Goal: Information Seeking & Learning: Check status

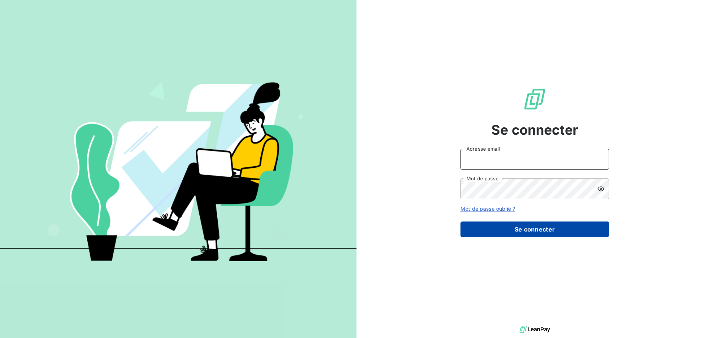
type input "peigne@serpe.fr"
click at [536, 234] on button "Se connecter" at bounding box center [534, 230] width 149 height 16
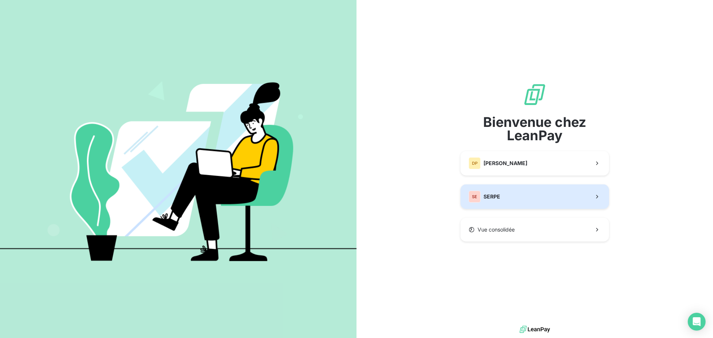
click at [519, 205] on button "SE SERPE" at bounding box center [534, 197] width 149 height 25
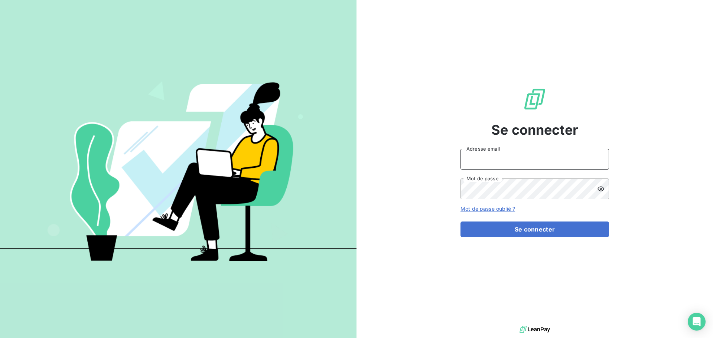
type input "peigne@serpe.fr"
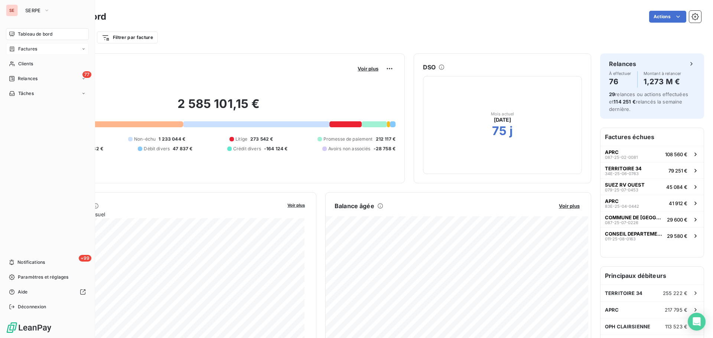
click at [22, 52] on span "Factures" at bounding box center [27, 49] width 19 height 7
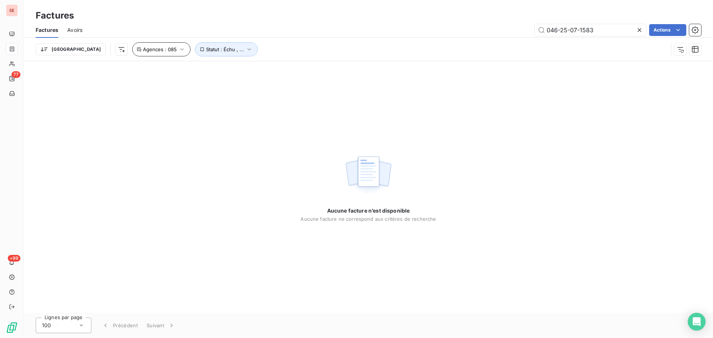
type input "046-25-07-1583"
click at [178, 51] on icon "button" at bounding box center [181, 49] width 7 height 7
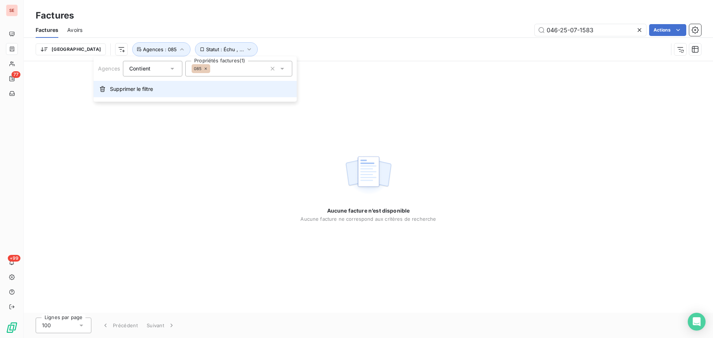
click at [146, 93] on button "Supprimer le filtre" at bounding box center [195, 89] width 203 height 16
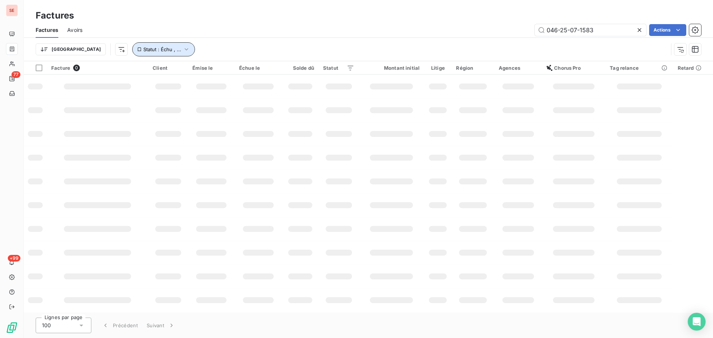
click at [143, 49] on span "Statut : Échu , ..." at bounding box center [162, 49] width 38 height 6
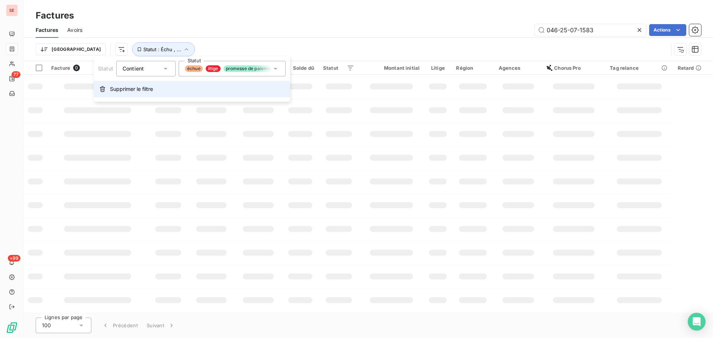
click at [146, 96] on button "Supprimer le filtre" at bounding box center [192, 89] width 196 height 16
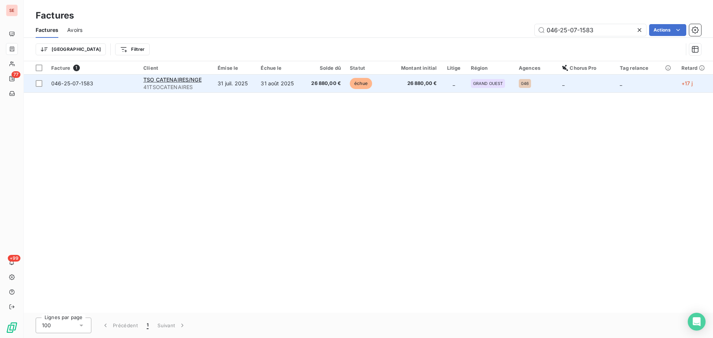
click at [301, 84] on td "31 août 2025" at bounding box center [279, 84] width 46 height 18
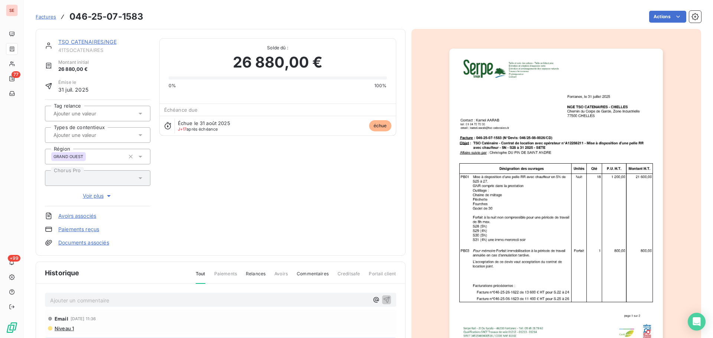
click at [181, 299] on p "Ajouter un commentaire ﻿" at bounding box center [209, 300] width 319 height 9
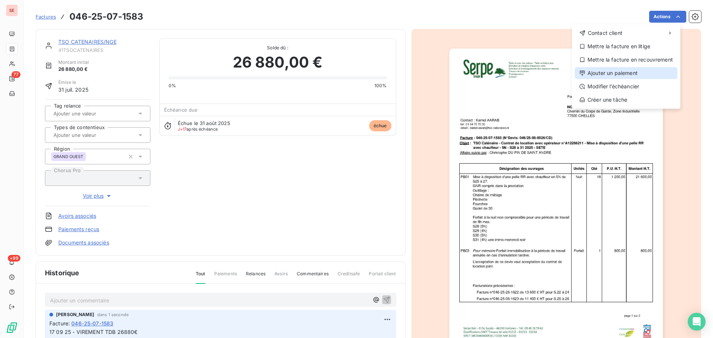
click at [634, 75] on div "Ajouter un paiement" at bounding box center [626, 73] width 102 height 12
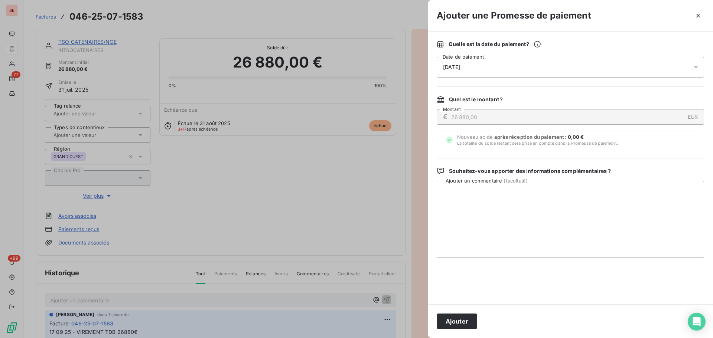
click at [603, 68] on div "18/09/2025" at bounding box center [570, 67] width 267 height 21
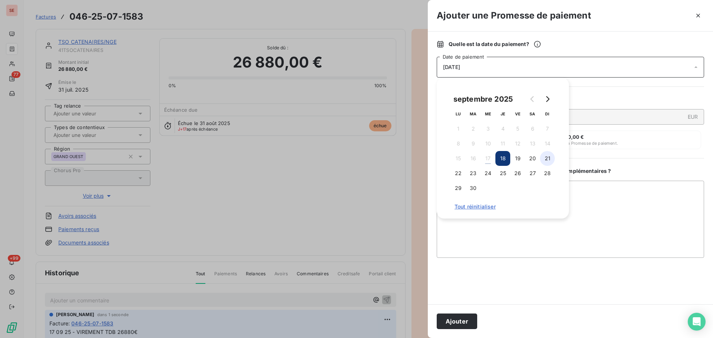
click at [541, 156] on button "21" at bounding box center [547, 158] width 15 height 15
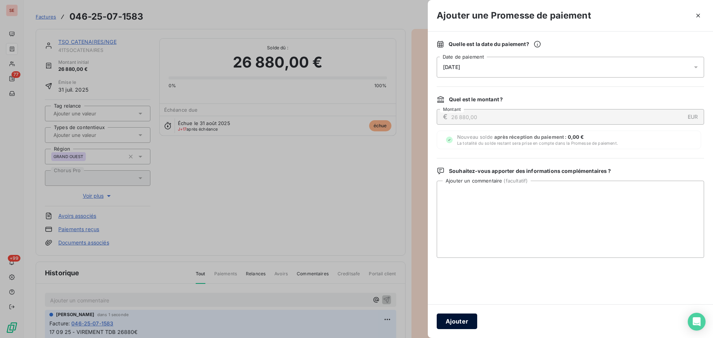
click at [463, 319] on button "Ajouter" at bounding box center [457, 322] width 40 height 16
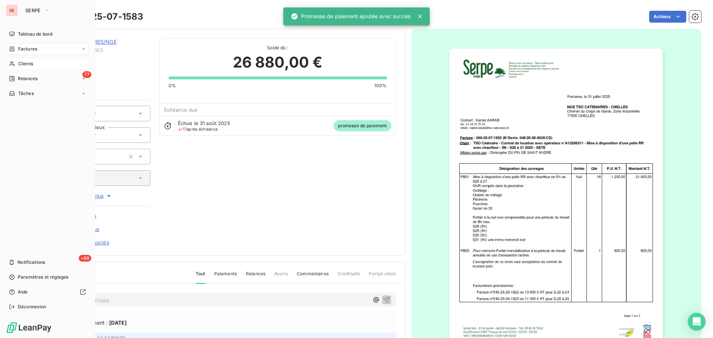
click at [18, 64] on span "Clients" at bounding box center [25, 64] width 15 height 7
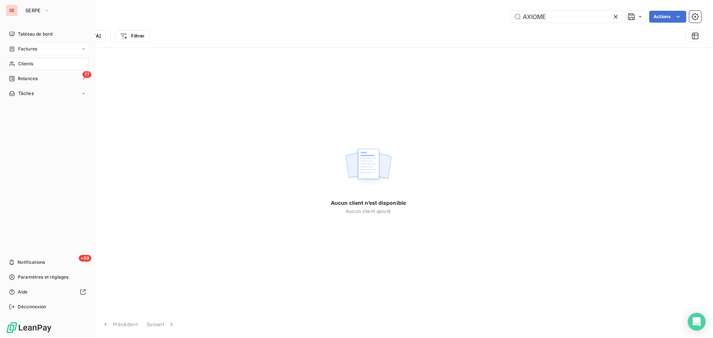
type input "AXIOME"
click at [20, 44] on div "Factures" at bounding box center [47, 49] width 83 height 12
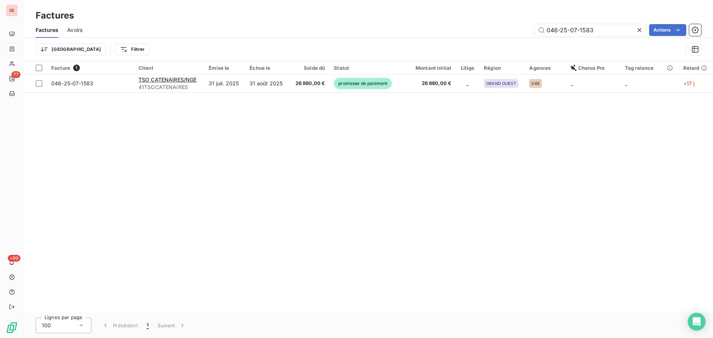
click at [640, 27] on icon at bounding box center [639, 29] width 7 height 7
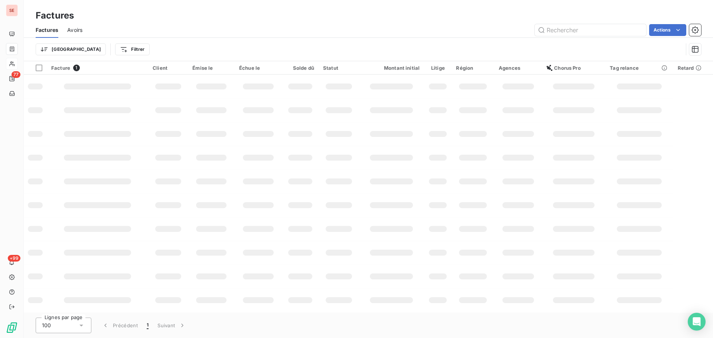
click at [93, 51] on html "SE 77 +99 Factures Factures Avoirs Actions Trier Filtrer Facture 1 Client Émise…" at bounding box center [356, 169] width 713 height 338
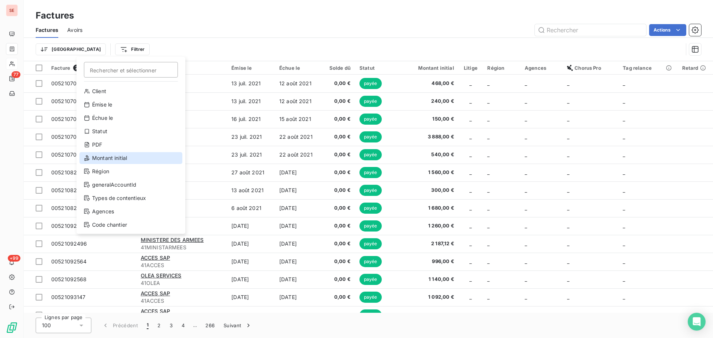
click at [113, 163] on div "Montant initial" at bounding box center [130, 158] width 103 height 12
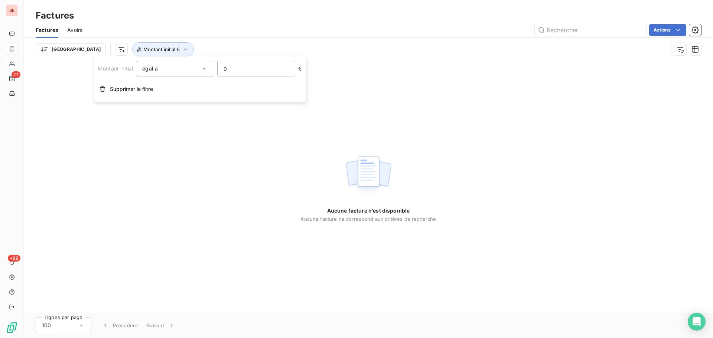
click at [249, 70] on input "0" at bounding box center [256, 68] width 77 height 15
type input "196.81"
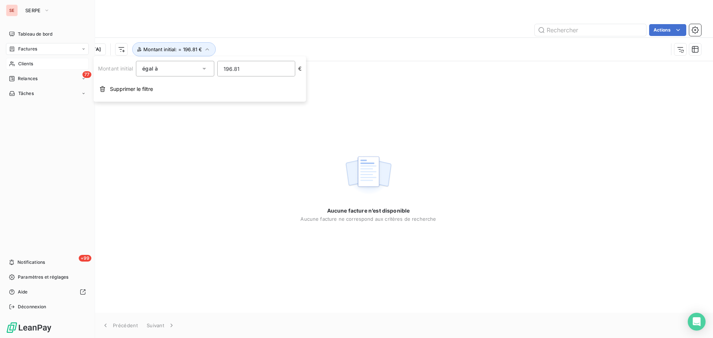
click at [20, 65] on span "Clients" at bounding box center [25, 64] width 15 height 7
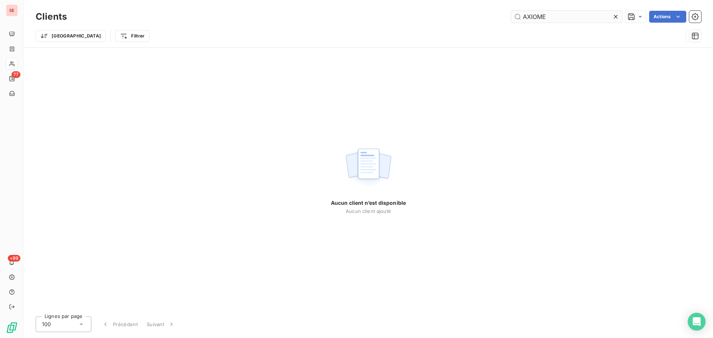
click at [561, 16] on input "AXIOME" at bounding box center [566, 17] width 111 height 12
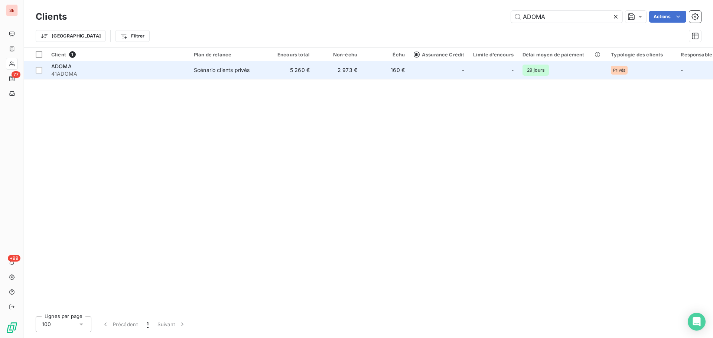
type input "ADOMA"
click at [380, 71] on td "160 €" at bounding box center [386, 70] width 48 height 18
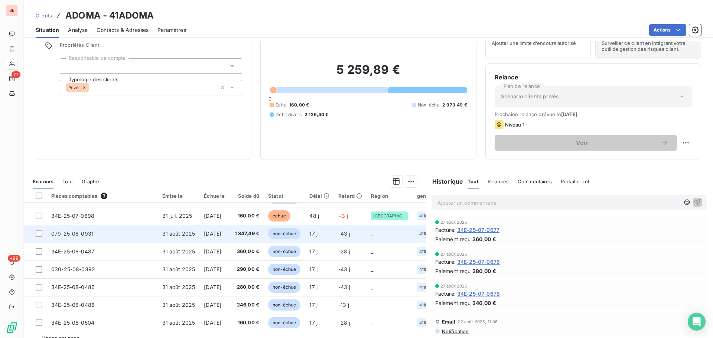
scroll to position [50, 0]
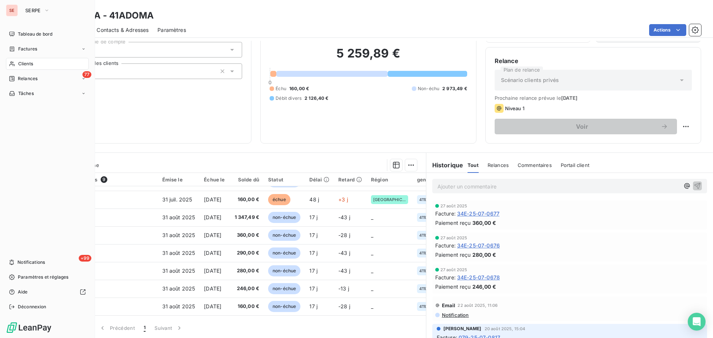
click at [13, 50] on icon at bounding box center [12, 49] width 6 height 6
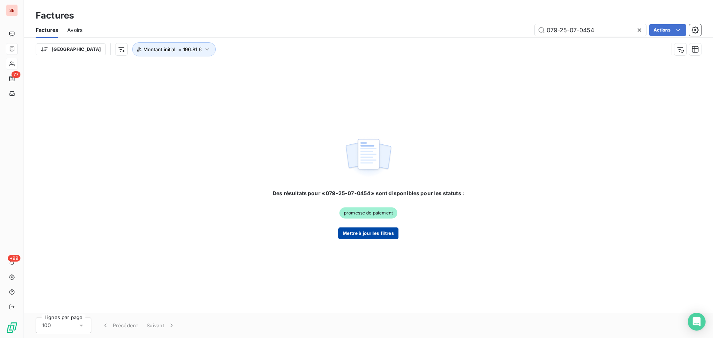
type input "079-25-07-0454"
click at [362, 239] on button "Mettre à jour les filtres" at bounding box center [368, 234] width 60 height 12
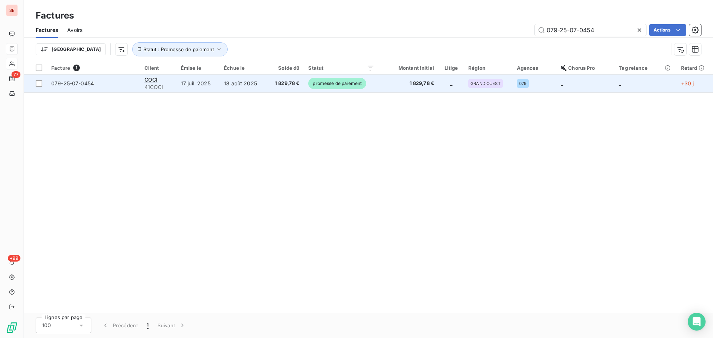
click at [247, 88] on td "18 août 2025" at bounding box center [242, 84] width 47 height 18
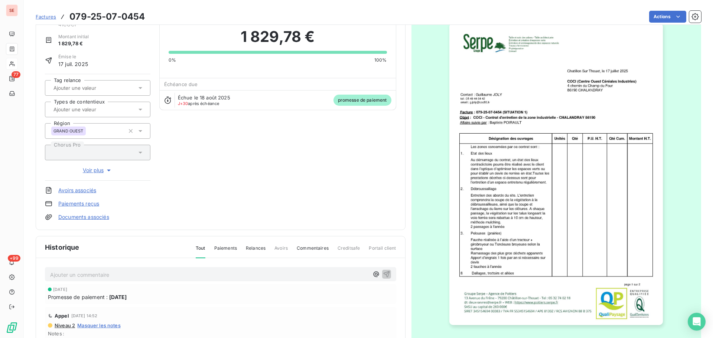
scroll to position [102, 0]
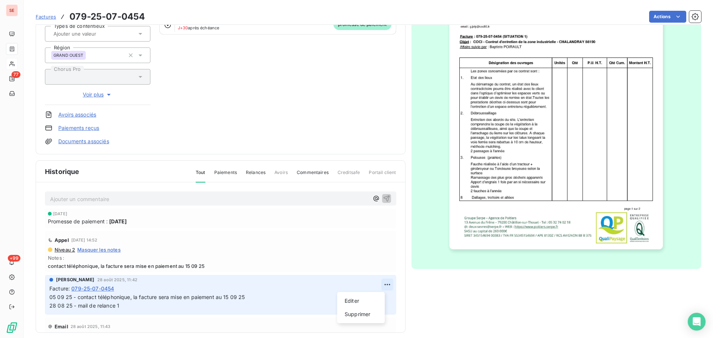
click at [378, 283] on html "SE 77 +99 Factures 079-25-07-0454 Actions COCI 41COCI Montant initial 1 829,78 …" at bounding box center [356, 169] width 713 height 338
click at [364, 301] on div "Editer" at bounding box center [361, 301] width 42 height 12
click at [50, 297] on span "05 09 25 - contact téléphonique, la facture sera mise en paiement au 15 09 25 2…" at bounding box center [241, 301] width 384 height 15
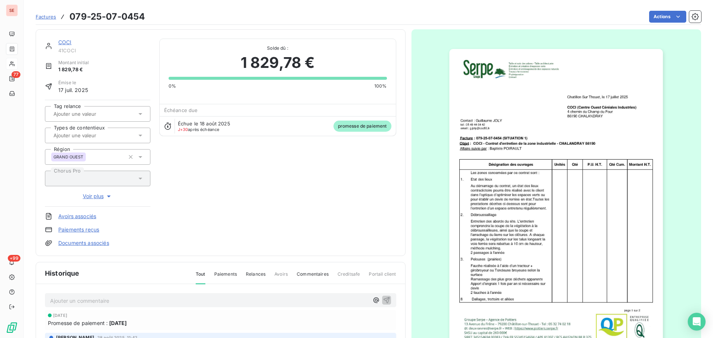
scroll to position [100, 0]
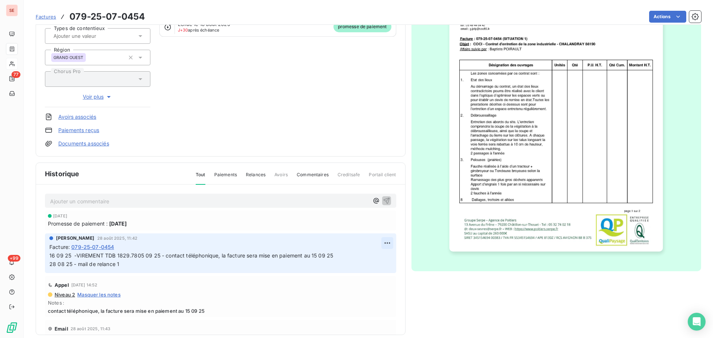
click at [378, 246] on html "SE 77 +99 Factures 079-25-07-0454 Actions COCI 41COCI Montant initial 1 829,78 …" at bounding box center [356, 169] width 713 height 338
click at [367, 262] on div "Editer" at bounding box center [361, 260] width 42 height 12
click at [138, 257] on span "16 09 25 -VIREMENT TDB 1829.7805 09 25 - contact téléphonique, la facture sera …" at bounding box center [285, 259] width 472 height 15
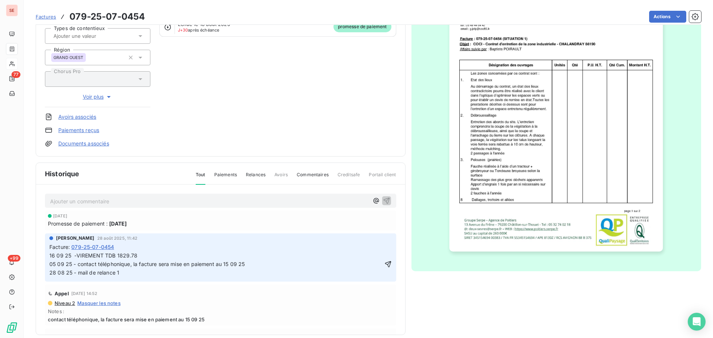
click at [384, 264] on span "16 09 25 -VIREMENT TDB 1829.78 05 09 25 - contact téléphonique, la facture sera…" at bounding box center [241, 263] width 384 height 23
click at [385, 262] on icon "button" at bounding box center [388, 264] width 6 height 6
drag, startPoint x: 144, startPoint y: 254, endPoint x: 32, endPoint y: 258, distance: 112.2
click at [32, 258] on section "Factures 079-25-07-0454 Actions COCI 41COCI Montant initial 1 829,78 € Émise le…" at bounding box center [368, 169] width 689 height 338
copy span "16 09 25 -VIREMENT TDB 1829.78"
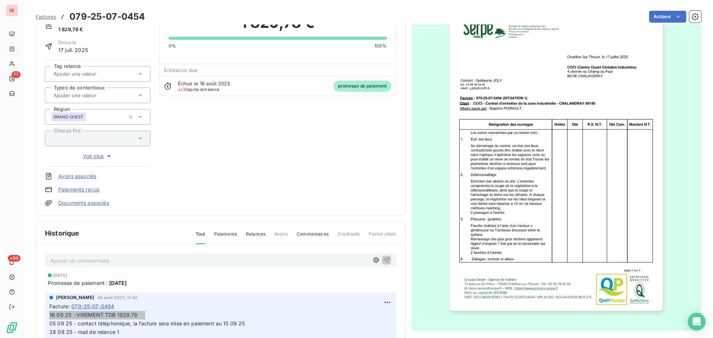
scroll to position [0, 0]
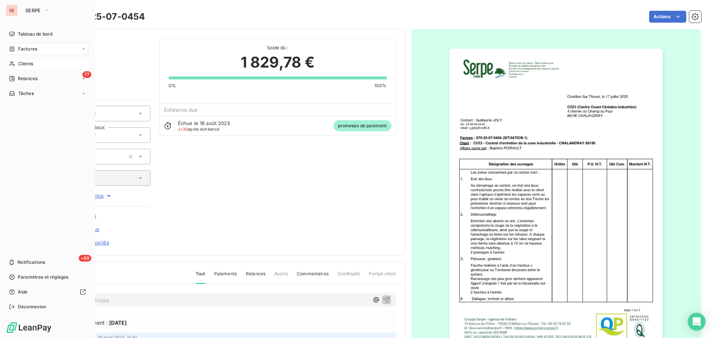
click at [11, 49] on icon at bounding box center [12, 49] width 6 height 6
click at [10, 78] on icon at bounding box center [12, 79] width 6 height 6
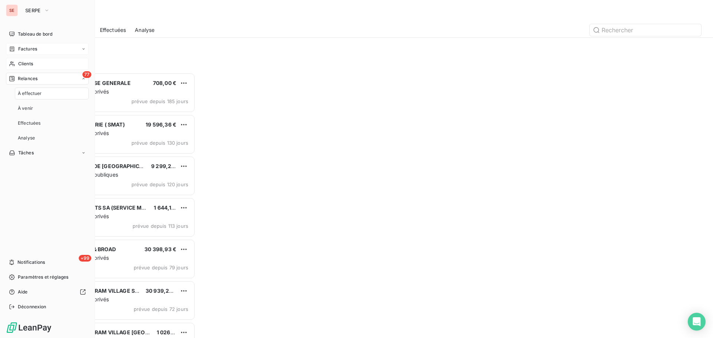
scroll to position [260, 154]
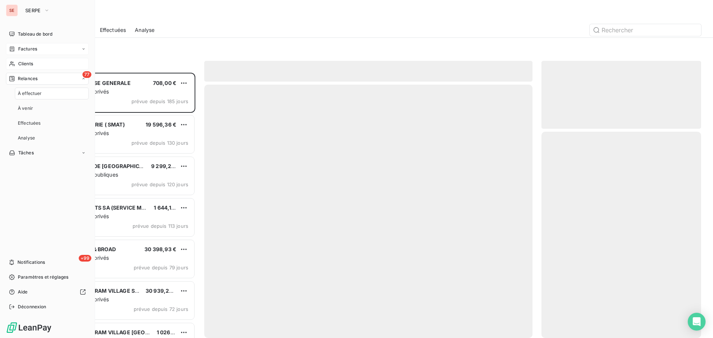
click at [26, 48] on span "Factures" at bounding box center [27, 49] width 19 height 7
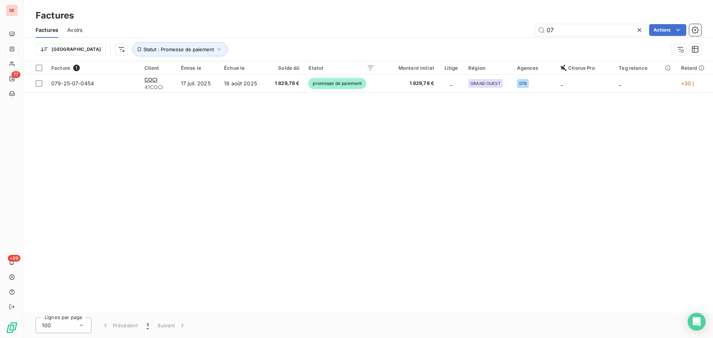
type input "0"
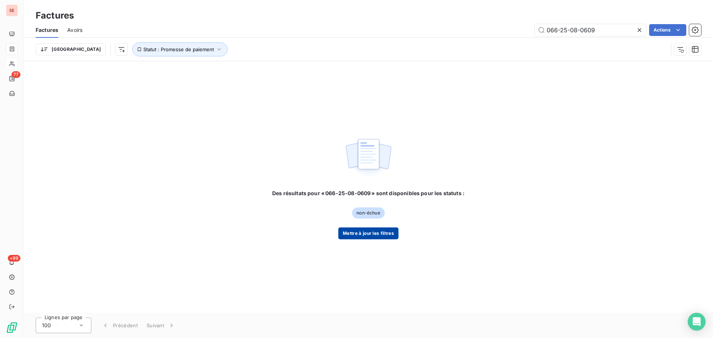
type input "066-25-08-0609"
click at [352, 234] on button "Mettre à jour les filtres" at bounding box center [368, 234] width 60 height 12
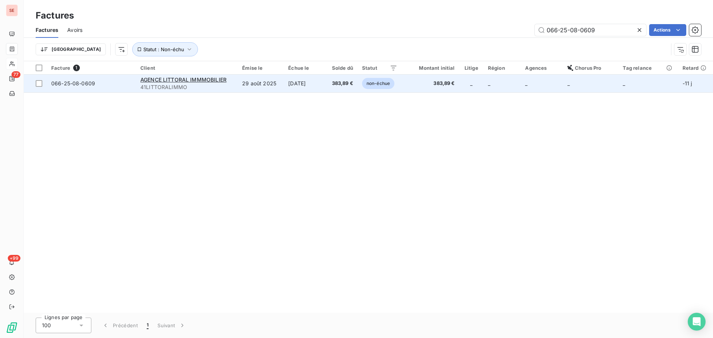
click at [219, 87] on span "41LITTORALIMMO" at bounding box center [186, 87] width 93 height 7
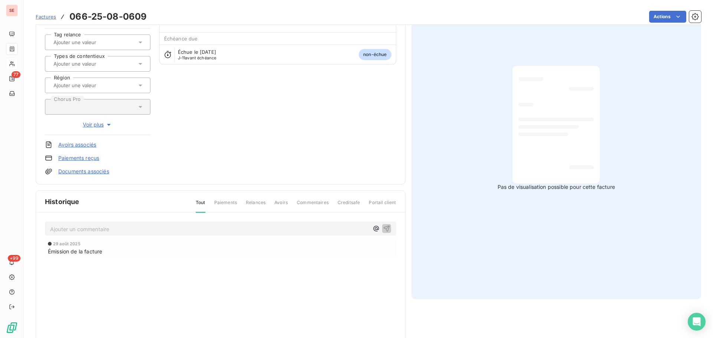
scroll to position [100, 0]
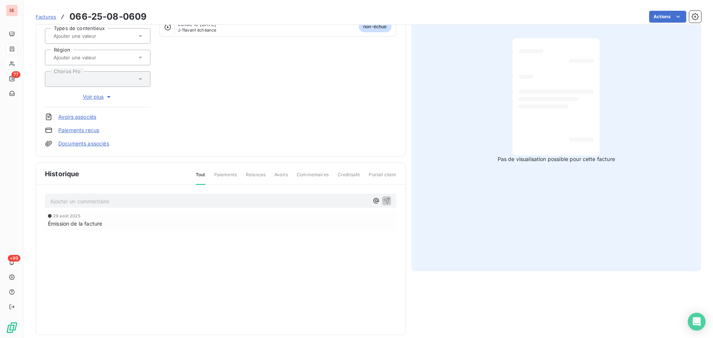
click at [149, 204] on p "Ajouter un commentaire ﻿" at bounding box center [209, 201] width 319 height 9
click at [386, 197] on icon "button" at bounding box center [386, 200] width 7 height 7
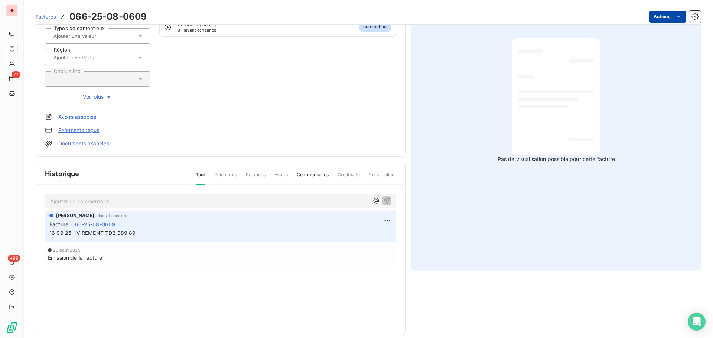
click at [662, 18] on html "SE 77 +99 Factures 066-25-08-0609 Actions AGENCE LITTORAL IMMMOBILIER 41LITTORA…" at bounding box center [356, 169] width 713 height 338
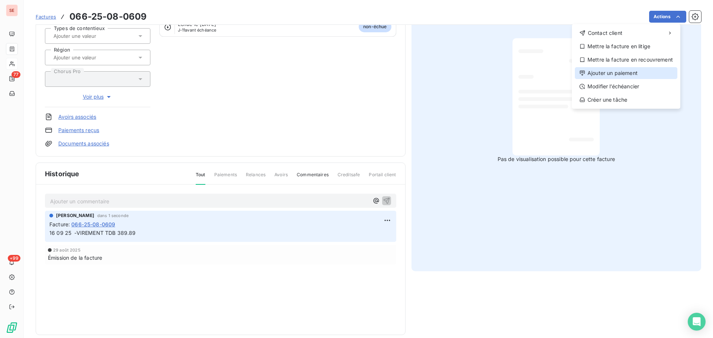
click at [632, 72] on div "Ajouter un paiement" at bounding box center [626, 73] width 102 height 12
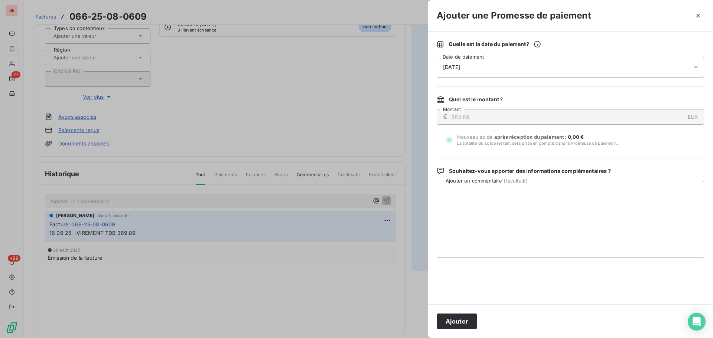
click at [567, 69] on div "18/09/2025" at bounding box center [570, 67] width 267 height 21
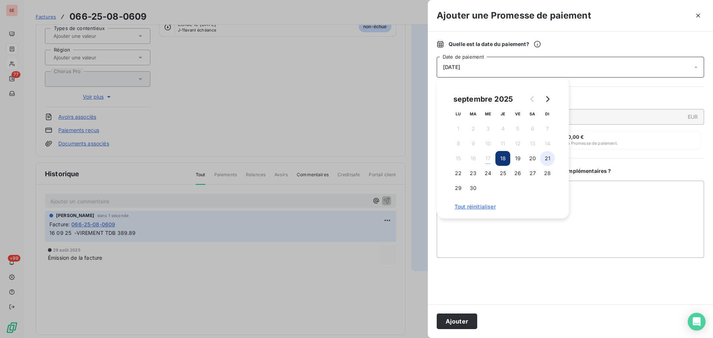
click at [553, 157] on button "21" at bounding box center [547, 158] width 15 height 15
click at [456, 320] on button "Ajouter" at bounding box center [457, 322] width 40 height 16
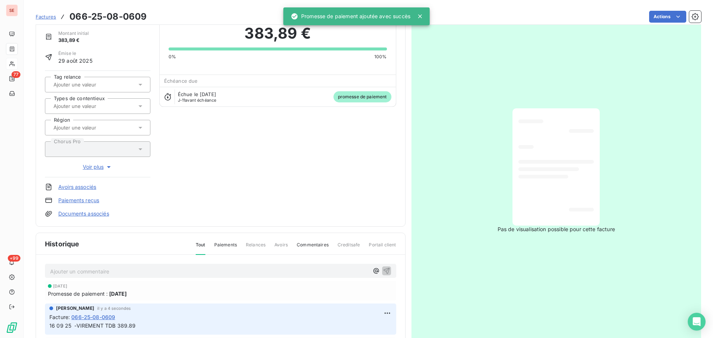
scroll to position [0, 0]
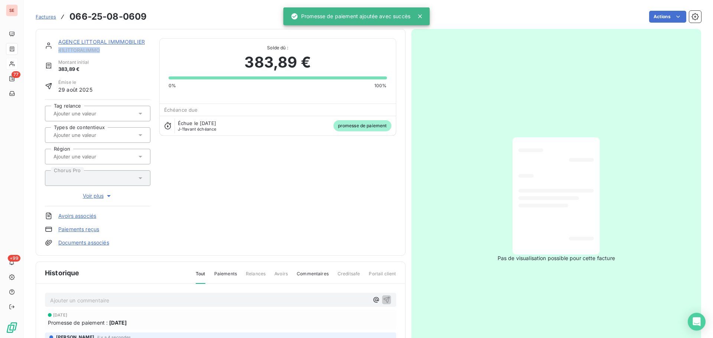
drag, startPoint x: 105, startPoint y: 53, endPoint x: 58, endPoint y: 50, distance: 47.2
click at [58, 50] on div "AGENCE LITTORAL IMMMOBILIER 41LITTORALIMMO" at bounding box center [97, 45] width 105 height 15
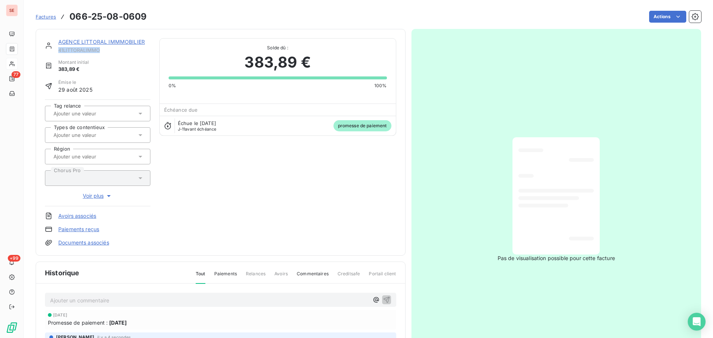
copy span "41LITTORALIMMO"
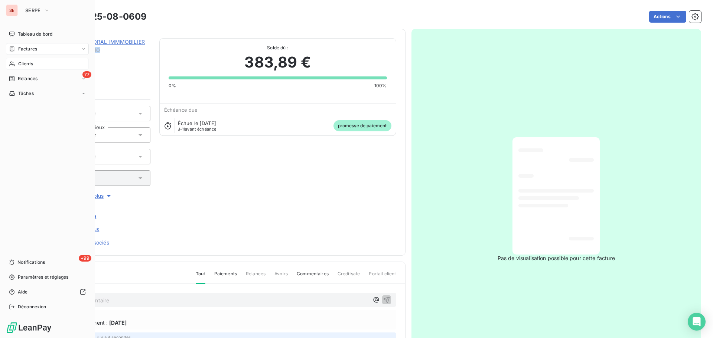
click at [19, 47] on span "Factures" at bounding box center [27, 49] width 19 height 7
click at [17, 63] on div "Clients" at bounding box center [47, 64] width 83 height 12
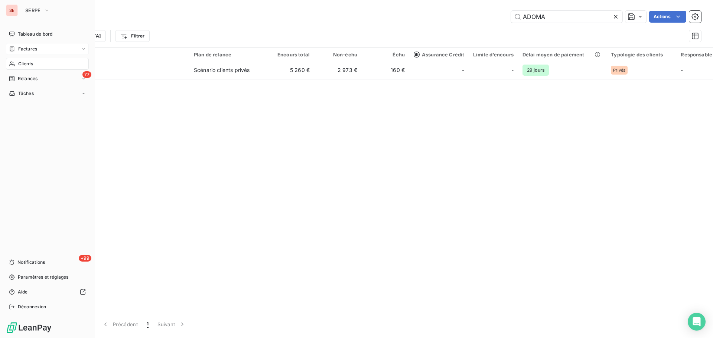
click at [29, 49] on span "Factures" at bounding box center [27, 49] width 19 height 7
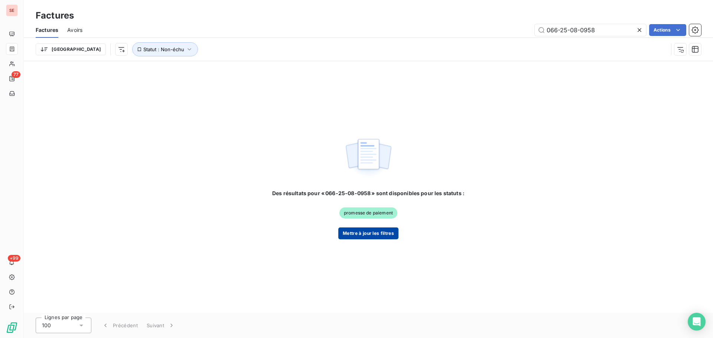
type input "066-25-08-0958"
click at [378, 235] on button "Mettre à jour les filtres" at bounding box center [368, 234] width 60 height 12
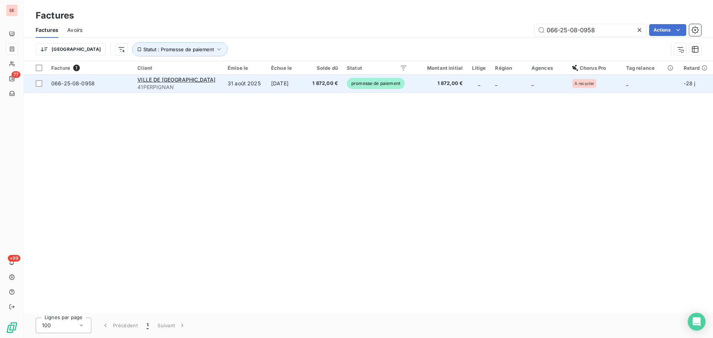
click at [290, 86] on td "15 oct. 2025" at bounding box center [287, 84] width 40 height 18
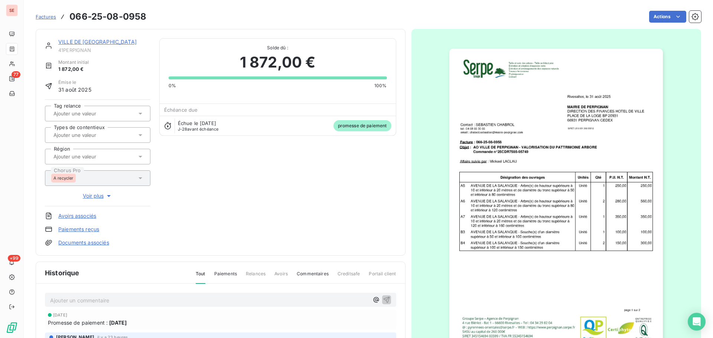
click at [96, 42] on link "VILLE DE PERPIGNAN" at bounding box center [97, 42] width 78 height 6
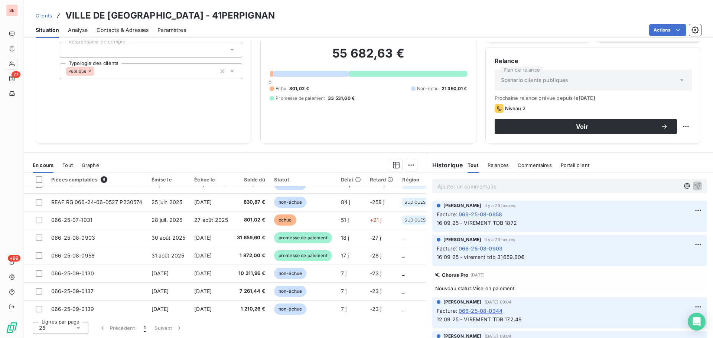
scroll to position [16, 0]
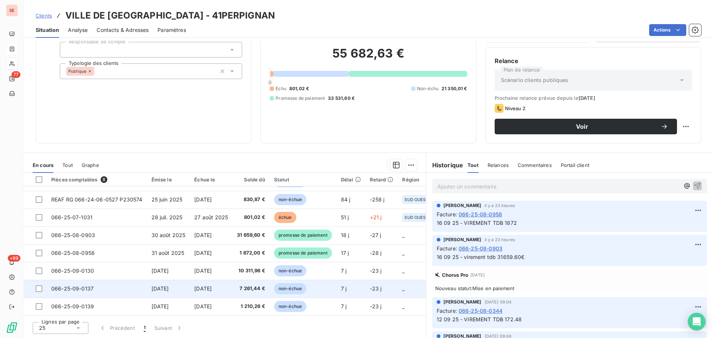
click at [169, 286] on span "10 sept. 2025" at bounding box center [159, 289] width 17 height 6
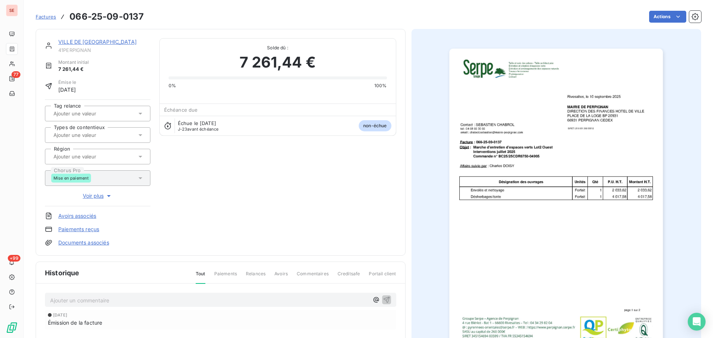
click at [170, 299] on p "Ajouter un commentaire ﻿" at bounding box center [209, 300] width 319 height 9
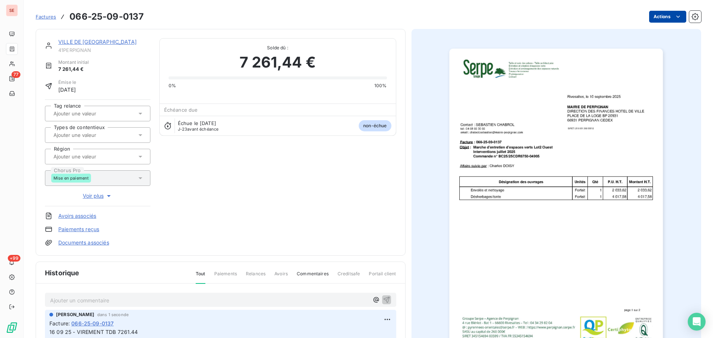
click at [653, 21] on html "SE 77 +99 Factures 066-25-09-0137 Actions VILLE DE PERPIGNAN 41PERPIGNAN Montan…" at bounding box center [356, 169] width 713 height 338
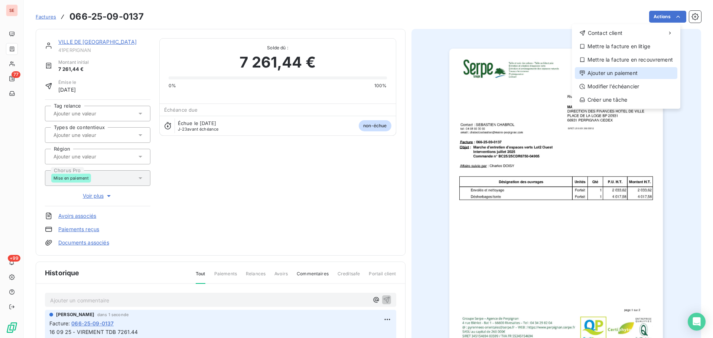
click at [617, 77] on div "Ajouter un paiement" at bounding box center [626, 73] width 102 height 12
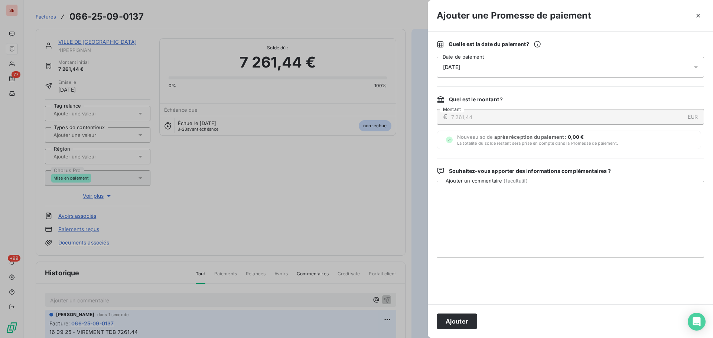
click at [534, 63] on div "18/09/2025" at bounding box center [570, 67] width 267 height 21
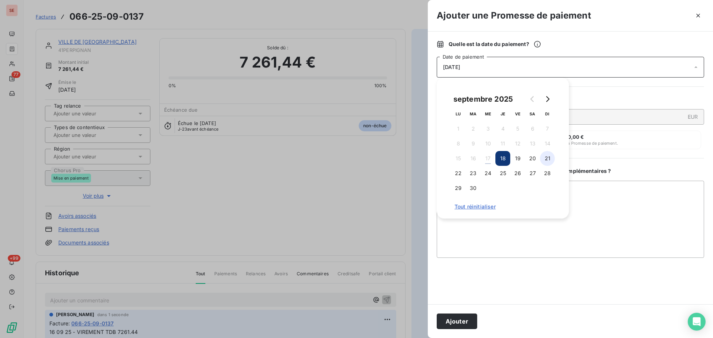
click at [547, 163] on button "21" at bounding box center [547, 158] width 15 height 15
click at [475, 319] on button "Ajouter" at bounding box center [457, 322] width 40 height 16
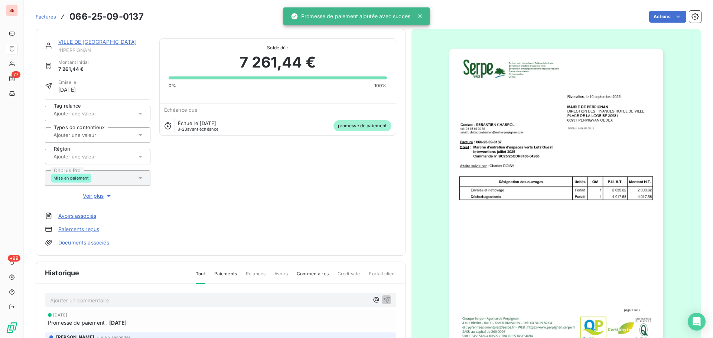
click at [98, 43] on link "VILLE DE PERPIGNAN" at bounding box center [97, 42] width 78 height 6
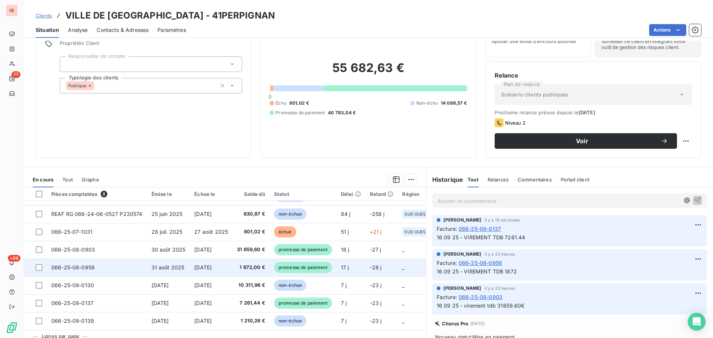
scroll to position [50, 0]
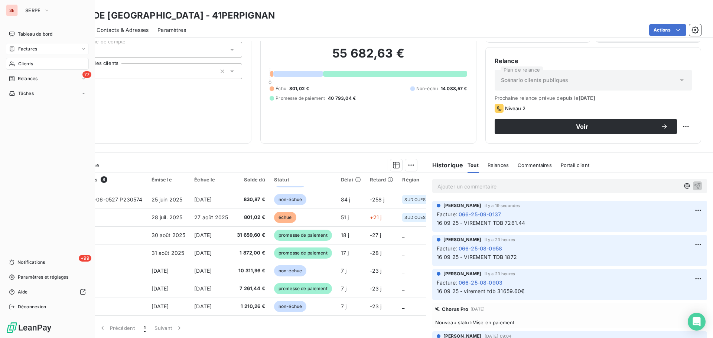
click at [17, 43] on div "Factures" at bounding box center [47, 49] width 83 height 12
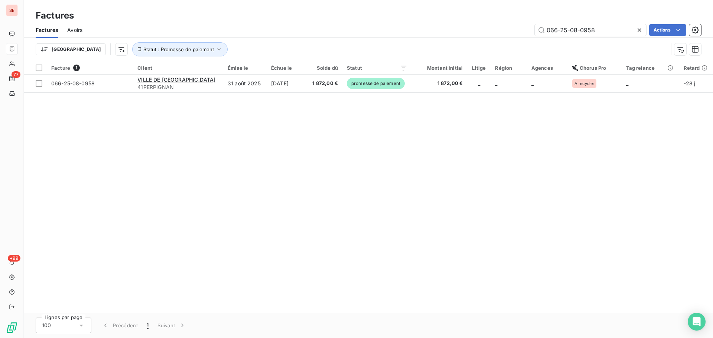
drag, startPoint x: 614, startPoint y: 27, endPoint x: 514, endPoint y: 36, distance: 100.6
click at [514, 36] on div "Factures Avoirs 066-25-08-0958 Actions" at bounding box center [368, 30] width 689 height 16
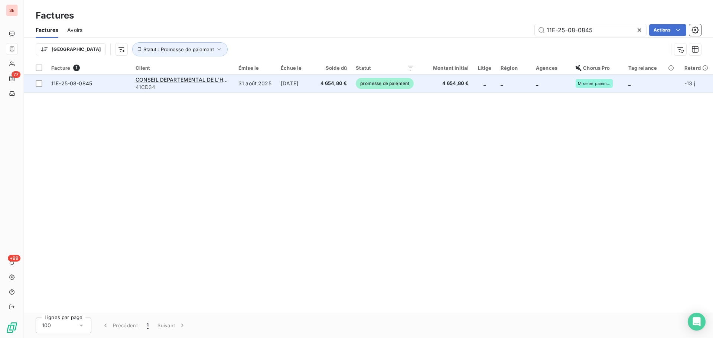
type input "11E-25-08-0845"
click at [332, 80] on span "4 654,80 €" at bounding box center [333, 83] width 27 height 7
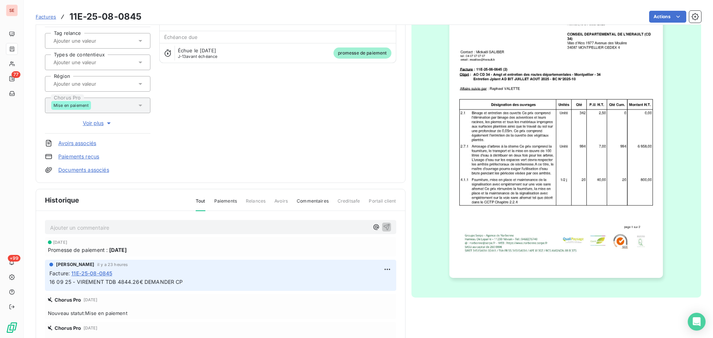
scroll to position [108, 0]
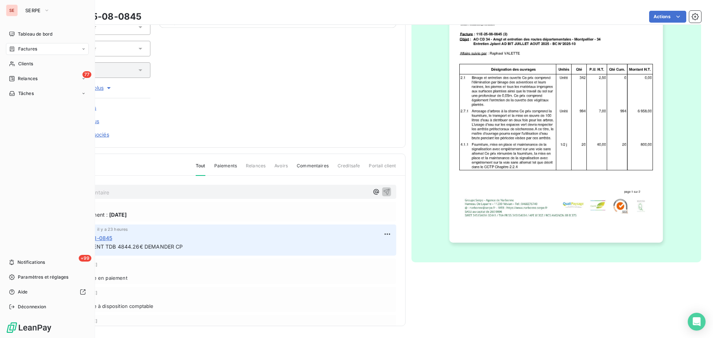
click at [19, 51] on span "Factures" at bounding box center [27, 49] width 19 height 7
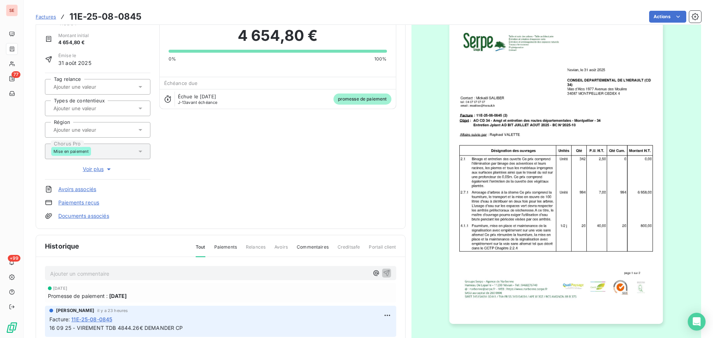
scroll to position [0, 0]
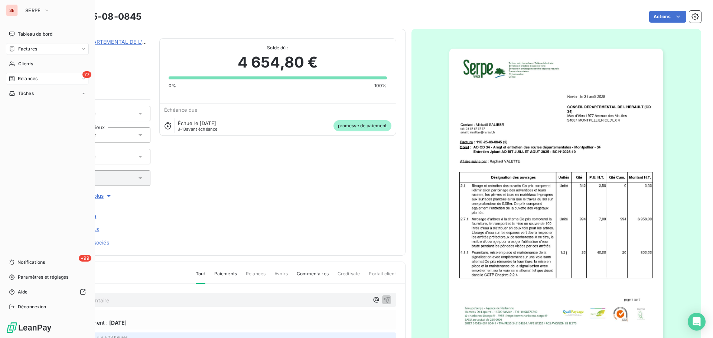
click at [19, 76] on span "Relances" at bounding box center [28, 78] width 20 height 7
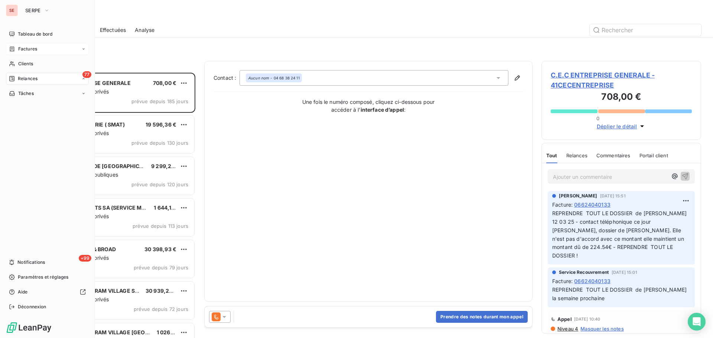
scroll to position [260, 154]
click at [28, 45] on div "Factures" at bounding box center [47, 49] width 83 height 12
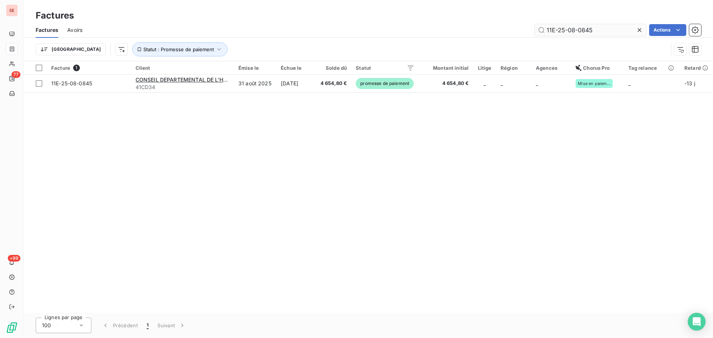
drag, startPoint x: 596, startPoint y: 30, endPoint x: 570, endPoint y: 29, distance: 26.4
click at [570, 29] on input "11E-25-08-0845" at bounding box center [590, 30] width 111 height 12
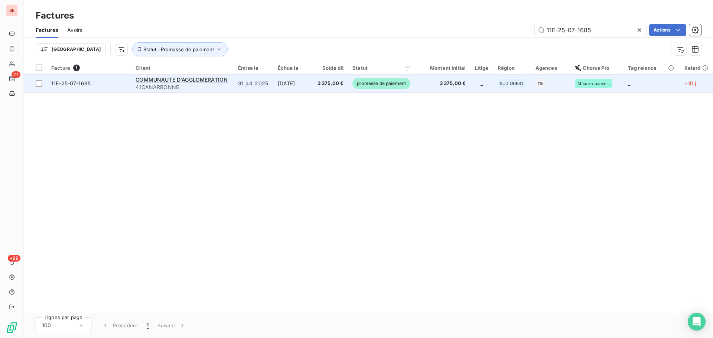
type input "11E-25-07-1685"
click at [304, 83] on td "7 sept. 2025" at bounding box center [292, 84] width 39 height 18
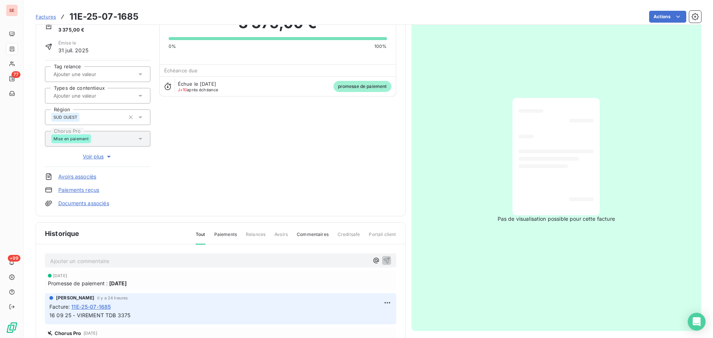
scroll to position [102, 0]
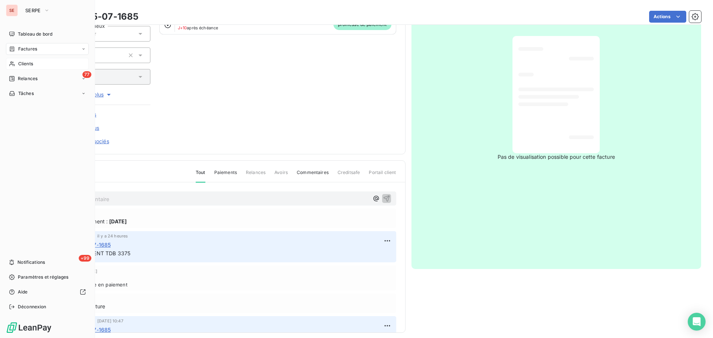
click at [24, 65] on span "Clients" at bounding box center [25, 64] width 15 height 7
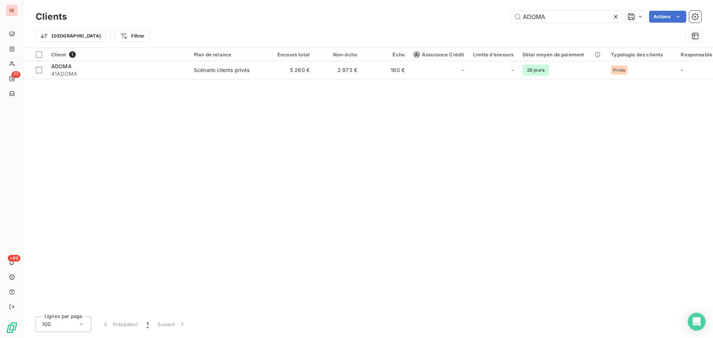
drag, startPoint x: 541, startPoint y: 17, endPoint x: 500, endPoint y: 20, distance: 41.3
click at [500, 20] on div "Clients ADOMA Actions" at bounding box center [368, 17] width 665 height 16
drag, startPoint x: 550, startPoint y: 16, endPoint x: 497, endPoint y: 15, distance: 53.1
click at [499, 15] on div "ADOMA Actions" at bounding box center [388, 17] width 625 height 12
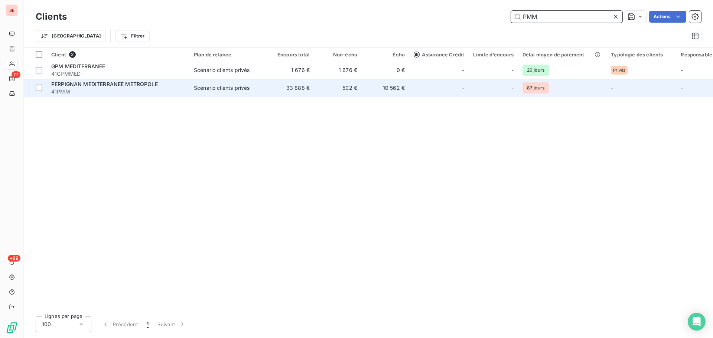
type input "PMM"
click at [165, 90] on span "41PMM" at bounding box center [118, 91] width 134 height 7
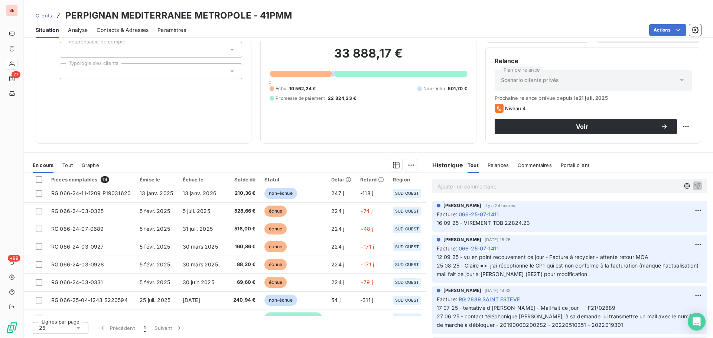
scroll to position [212, 0]
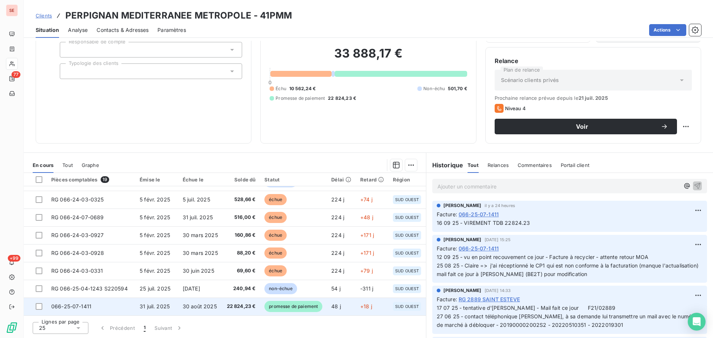
click at [236, 303] on span "22 824,23 €" at bounding box center [241, 306] width 29 height 7
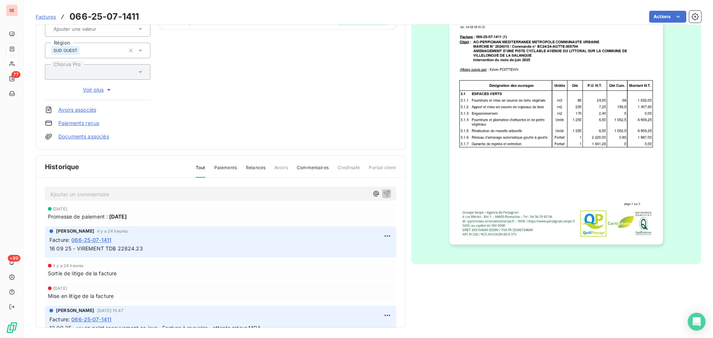
scroll to position [108, 0]
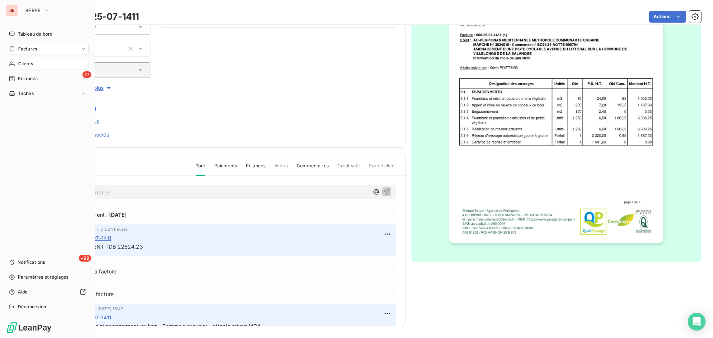
click at [22, 50] on span "Factures" at bounding box center [27, 49] width 19 height 7
click at [33, 93] on div "Clients" at bounding box center [47, 94] width 83 height 12
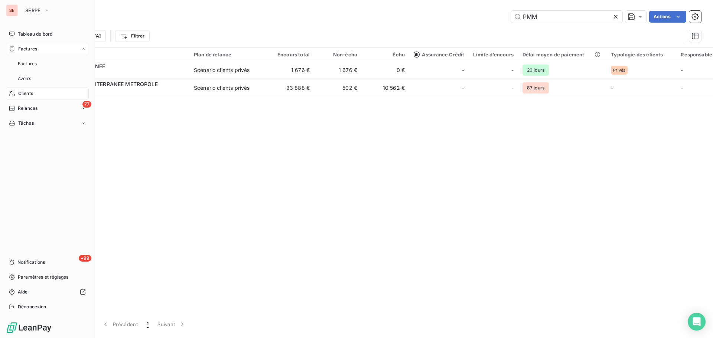
click at [35, 46] on span "Factures" at bounding box center [27, 49] width 19 height 7
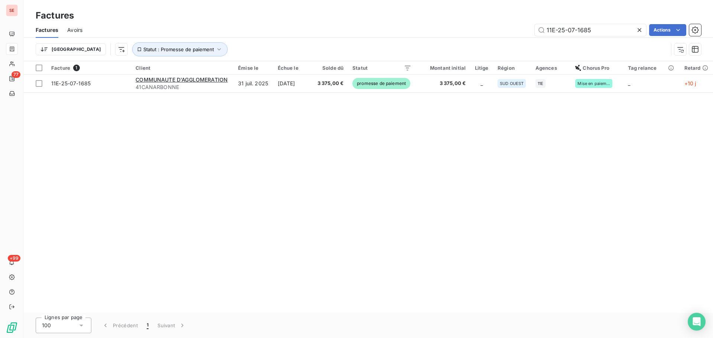
drag, startPoint x: 596, startPoint y: 34, endPoint x: 466, endPoint y: 32, distance: 130.3
click at [466, 32] on div "11E-25-07-1685 Actions" at bounding box center [396, 30] width 610 height 12
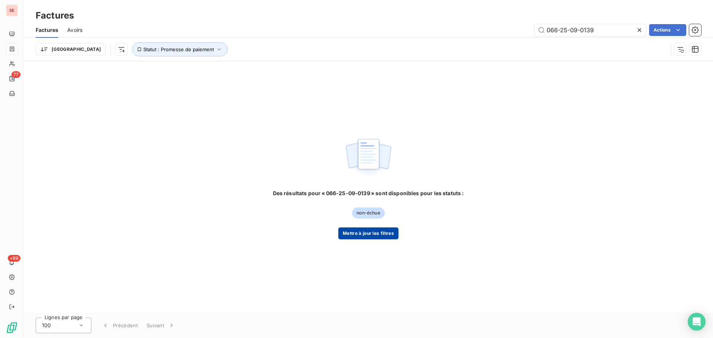
type input "066-25-09-0139"
click at [382, 236] on button "Mettre à jour les filtres" at bounding box center [368, 234] width 60 height 12
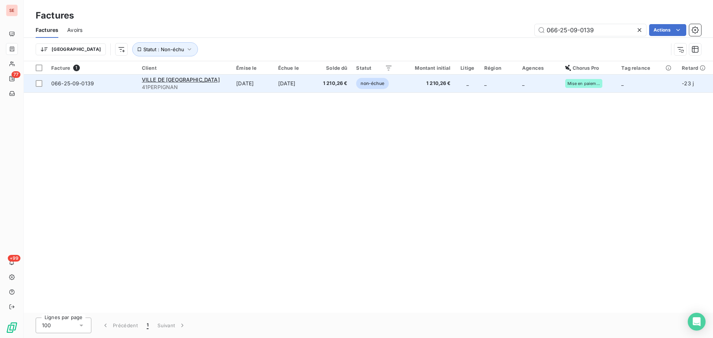
click at [208, 85] on span "41PERPIGNAN" at bounding box center [185, 87] width 86 height 7
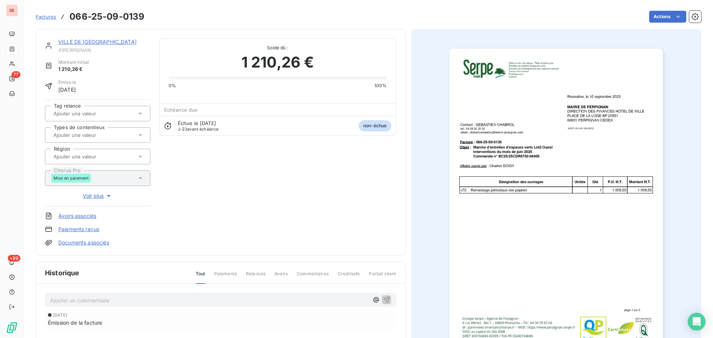
click at [118, 301] on p "Ajouter un commentaire ﻿" at bounding box center [209, 300] width 319 height 9
drag, startPoint x: 104, startPoint y: 300, endPoint x: 42, endPoint y: 299, distance: 62.0
click at [42, 299] on div "41LITTORALIMMO 10 sept. 2025 Émission de la facture" at bounding box center [220, 321] width 369 height 75
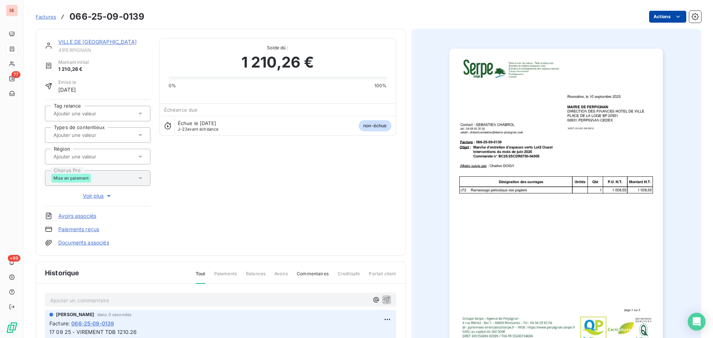
click at [660, 16] on html "SE 77 +99 Factures 066-25-09-0139 Actions VILLE DE PERPIGNAN 41PERPIGNAN Montan…" at bounding box center [356, 169] width 713 height 338
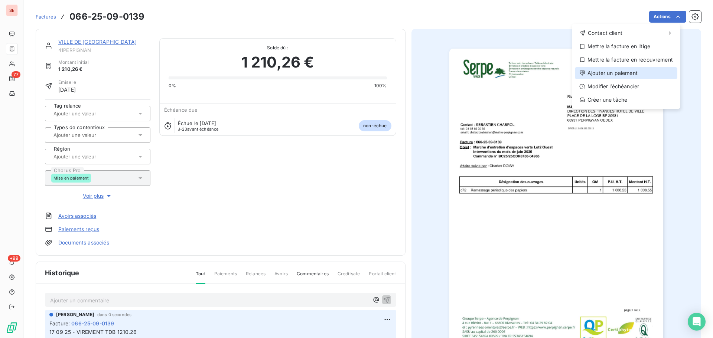
click at [622, 73] on div "Ajouter un paiement" at bounding box center [626, 73] width 102 height 12
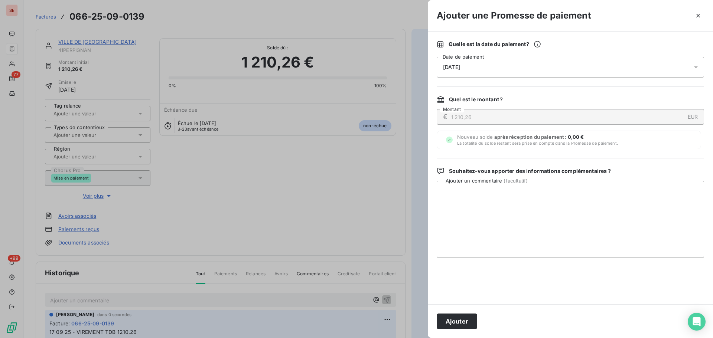
click at [581, 69] on div "18/09/2025" at bounding box center [570, 67] width 267 height 21
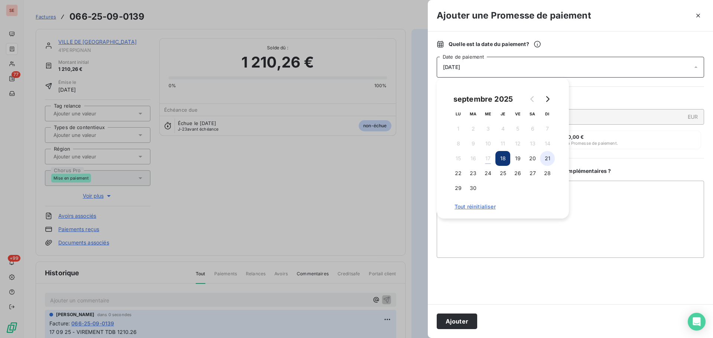
click at [551, 158] on button "21" at bounding box center [547, 158] width 15 height 15
click at [464, 323] on button "Ajouter" at bounding box center [457, 322] width 40 height 16
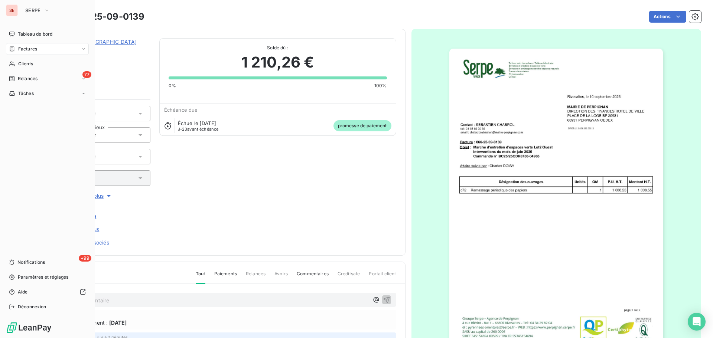
click at [19, 52] on span "Factures" at bounding box center [27, 49] width 19 height 7
click at [8, 64] on div "Clients" at bounding box center [47, 64] width 83 height 12
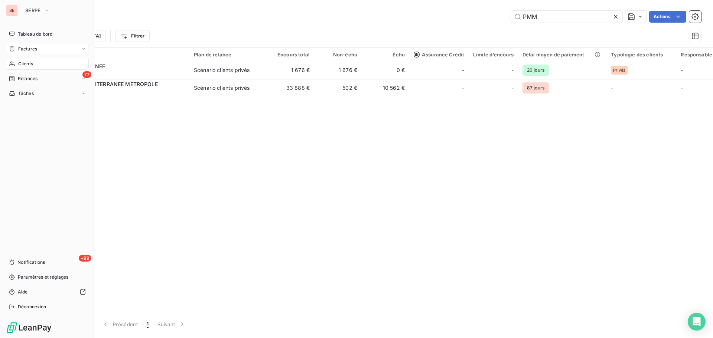
click at [32, 50] on span "Factures" at bounding box center [27, 49] width 19 height 7
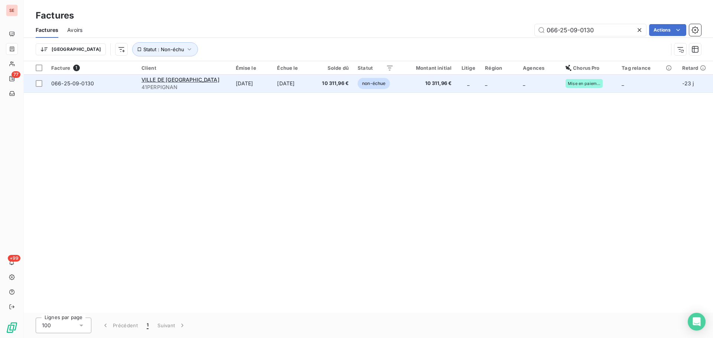
type input "066-25-09-0130"
click at [319, 87] on span "10 311,96 €" at bounding box center [334, 83] width 30 height 7
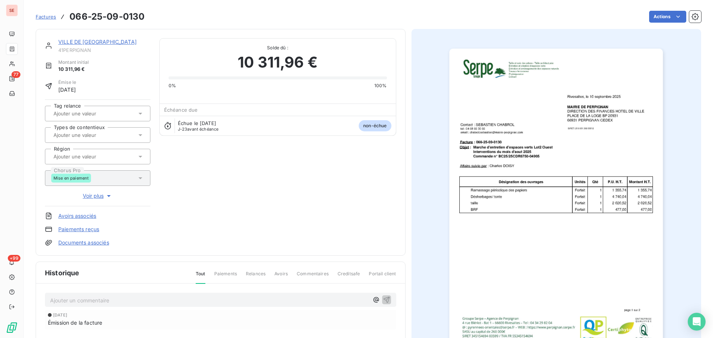
click at [218, 296] on p "Ajouter un commentaire ﻿" at bounding box center [209, 300] width 319 height 9
drag, startPoint x: 146, startPoint y: 302, endPoint x: 39, endPoint y: 298, distance: 107.0
click at [39, 298] on div "41LITTORALIMMO 10 sept. 2025 Émission de la facture" at bounding box center [220, 321] width 369 height 75
click at [91, 301] on p "17 09 25 -" at bounding box center [209, 300] width 319 height 9
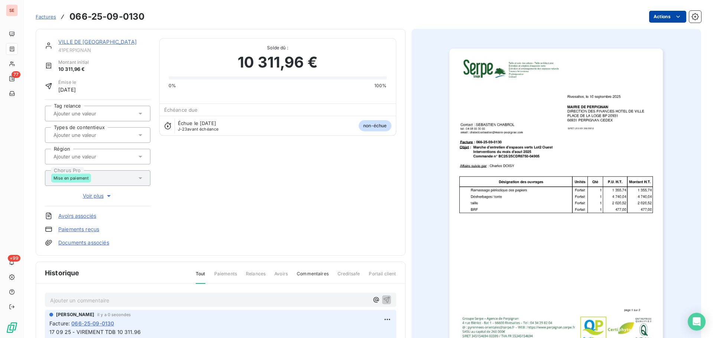
click at [648, 22] on html "SE 77 +99 Factures 066-25-09-0130 Actions VILLE DE PERPIGNAN 41PERPIGNAN Montan…" at bounding box center [356, 169] width 713 height 338
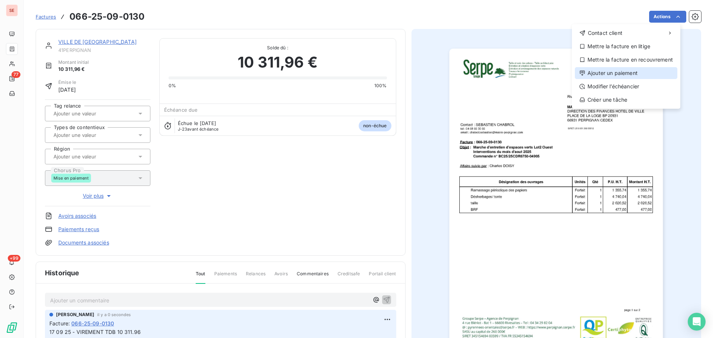
click at [622, 71] on div "Ajouter un paiement" at bounding box center [626, 73] width 102 height 12
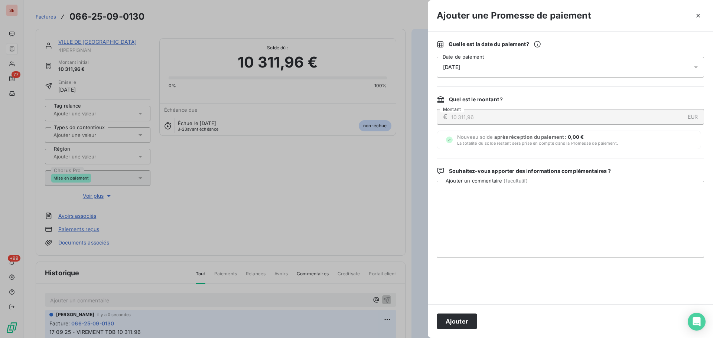
click at [573, 72] on div "18/09/2025" at bounding box center [570, 67] width 267 height 21
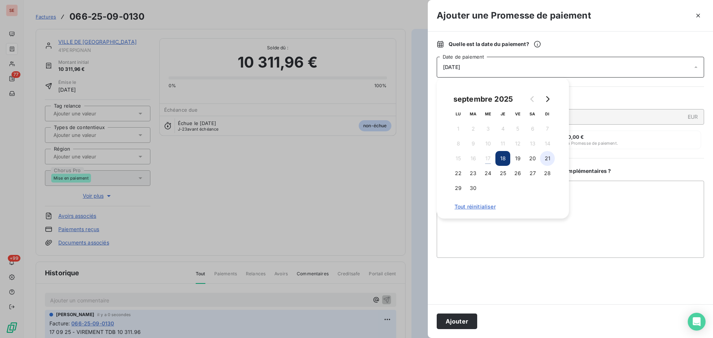
click at [551, 158] on button "21" at bounding box center [547, 158] width 15 height 15
click at [452, 314] on button "Ajouter" at bounding box center [457, 322] width 40 height 16
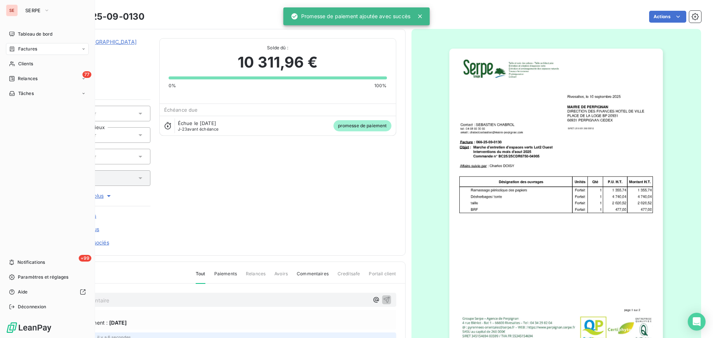
click at [13, 53] on div "Factures" at bounding box center [47, 49] width 83 height 12
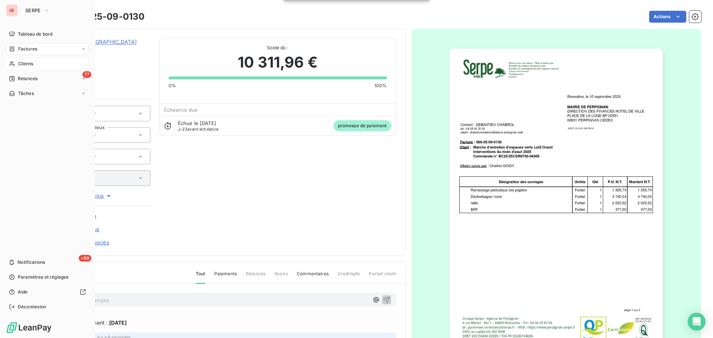
click at [25, 66] on span "Clients" at bounding box center [25, 64] width 15 height 7
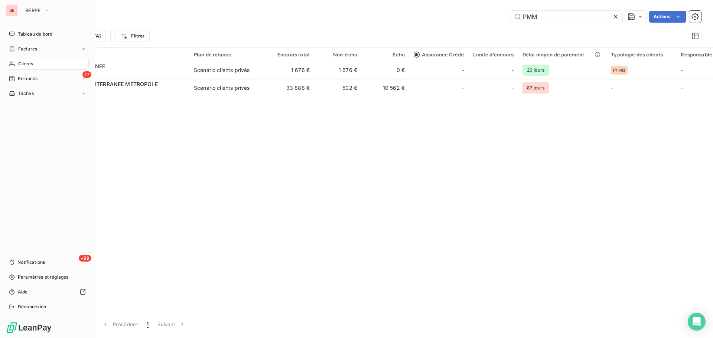
click at [27, 51] on span "Factures" at bounding box center [27, 49] width 19 height 7
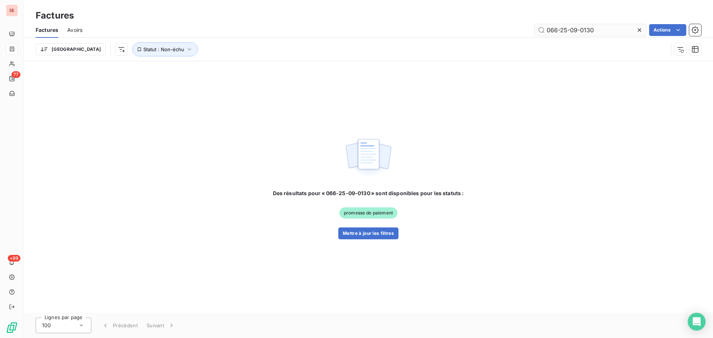
click at [596, 31] on input "066-25-09-0130" at bounding box center [590, 30] width 111 height 12
type input "031-25-06-0495"
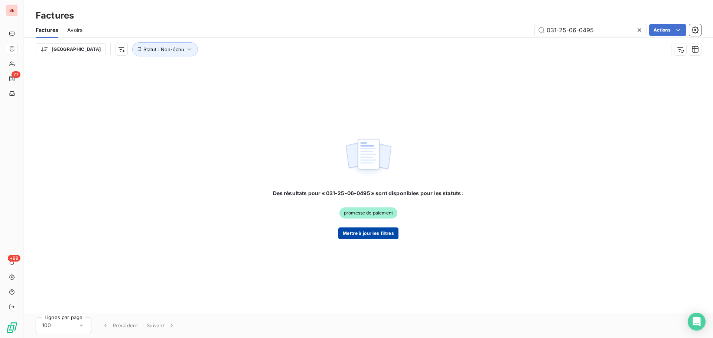
click at [379, 236] on button "Mettre à jour les filtres" at bounding box center [368, 234] width 60 height 12
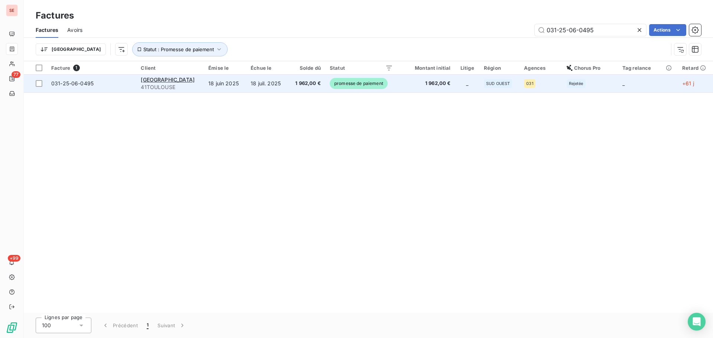
click at [318, 82] on span "1 962,00 €" at bounding box center [307, 83] width 28 height 7
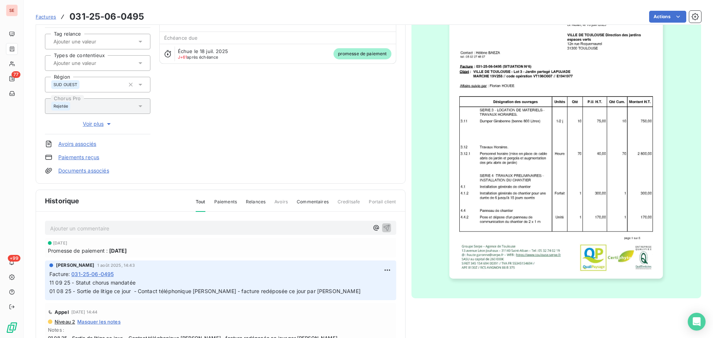
scroll to position [100, 0]
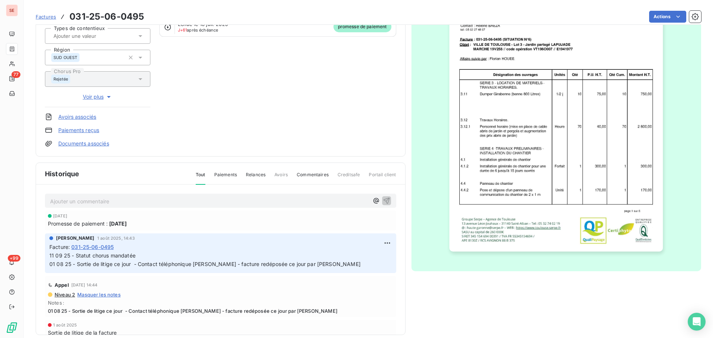
click at [187, 200] on p "Ajouter un commentaire ﻿" at bounding box center [209, 201] width 319 height 9
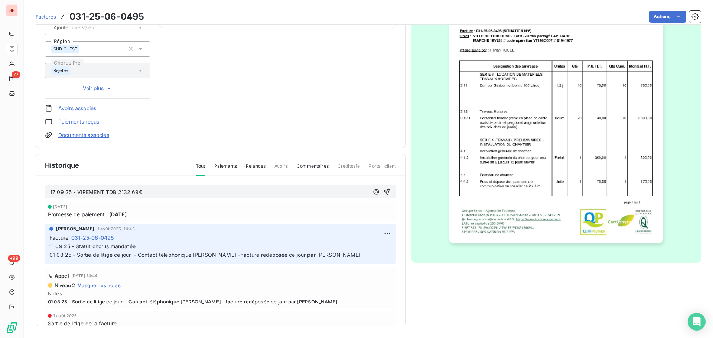
scroll to position [108, 0]
click at [383, 191] on icon "button" at bounding box center [386, 192] width 6 height 6
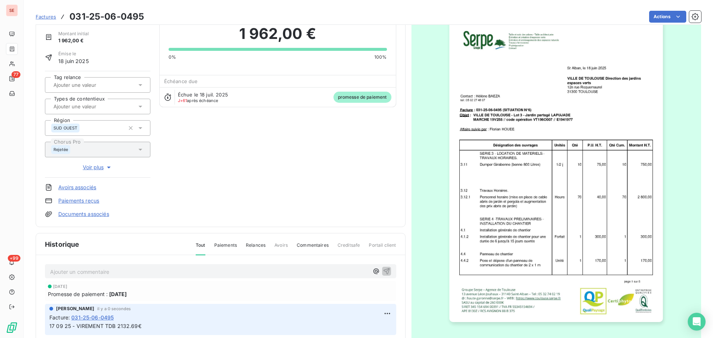
scroll to position [0, 0]
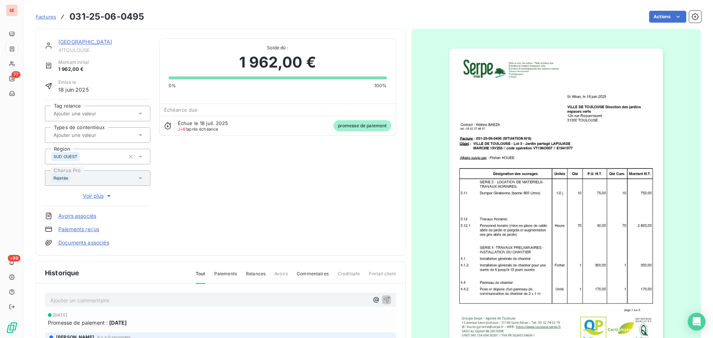
click at [87, 40] on link "MAIRIE DE TOULOUSE" at bounding box center [85, 42] width 54 height 6
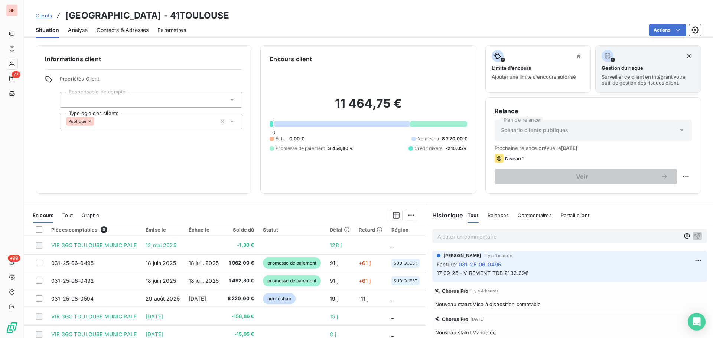
scroll to position [50, 0]
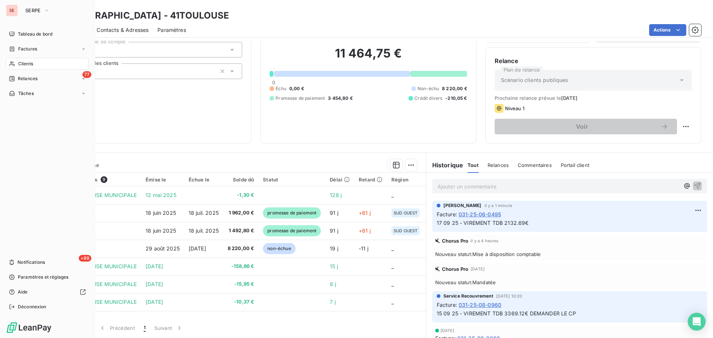
click at [13, 48] on icon at bounding box center [12, 49] width 6 height 6
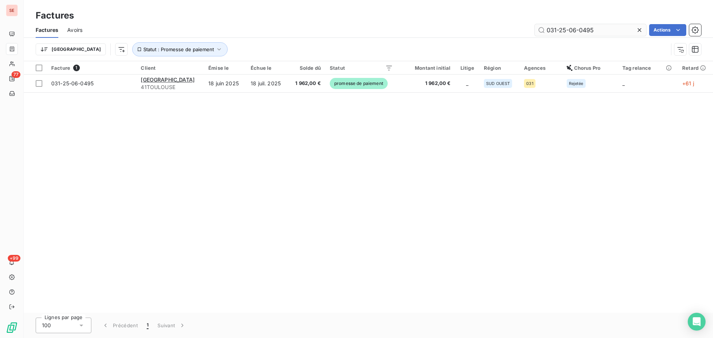
click at [614, 29] on input "031-25-06-0495" at bounding box center [590, 30] width 111 height 12
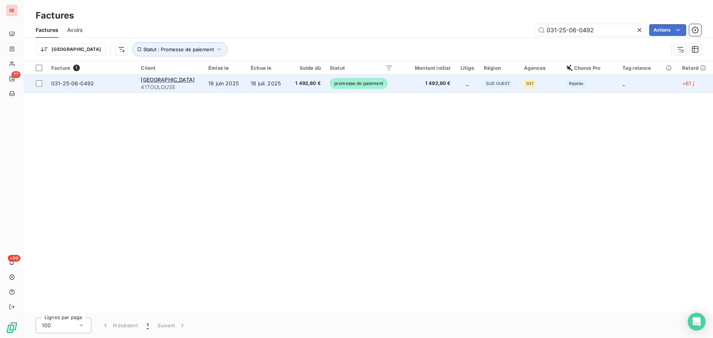
type input "031-25-06-0492"
click at [311, 84] on span "1 492,80 €" at bounding box center [307, 83] width 28 height 7
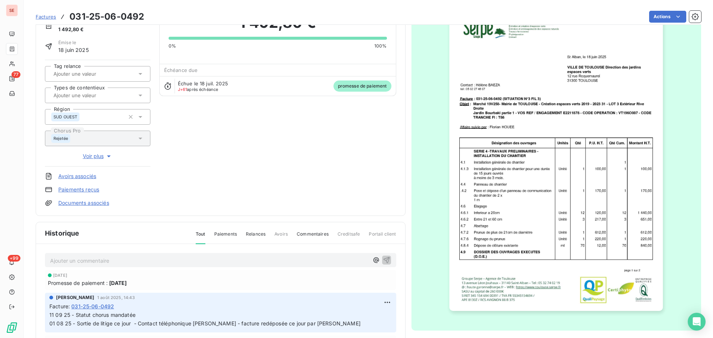
scroll to position [102, 0]
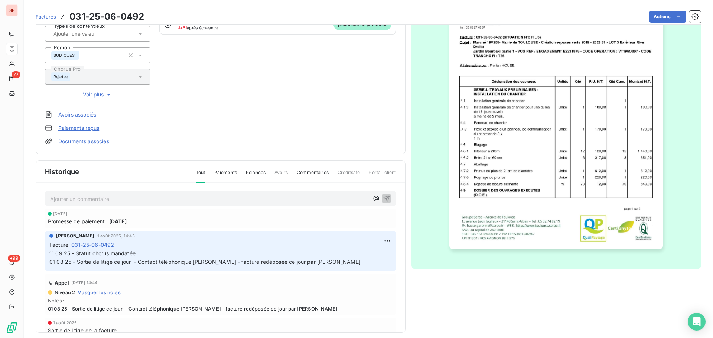
click at [211, 195] on p "Ajouter un commentaire ﻿" at bounding box center [209, 199] width 319 height 9
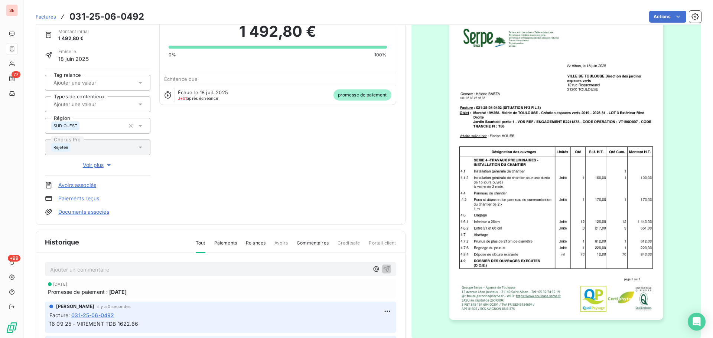
scroll to position [0, 0]
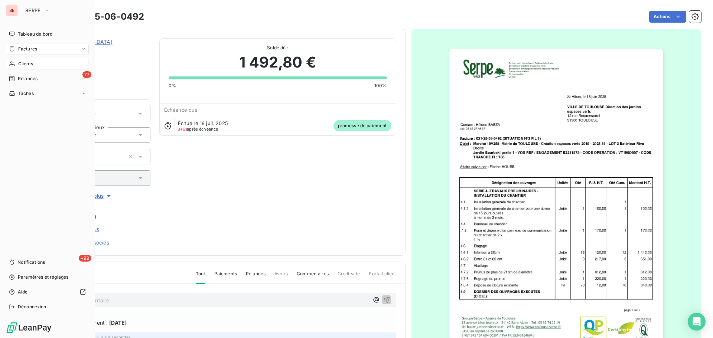
click at [26, 63] on span "Clients" at bounding box center [25, 64] width 15 height 7
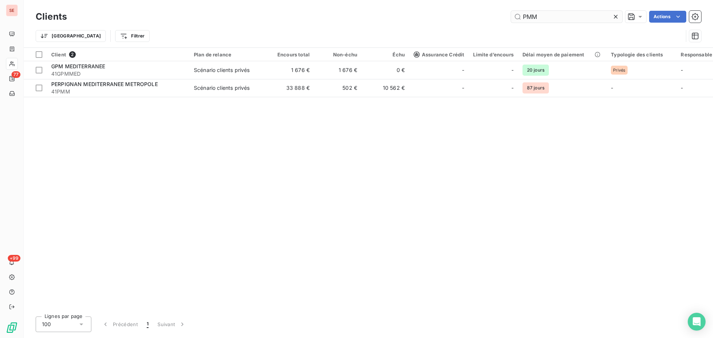
click at [559, 18] on input "PMM" at bounding box center [566, 17] width 111 height 12
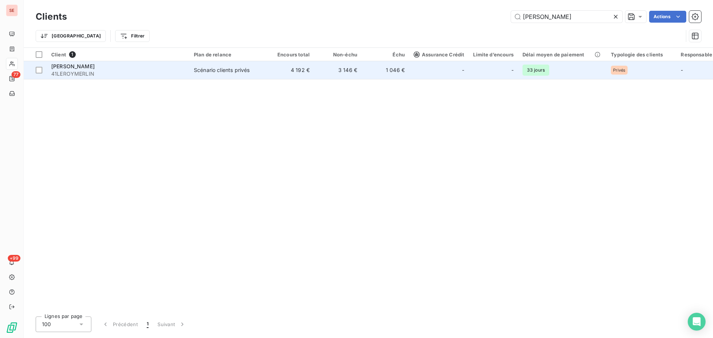
type input "LEROY MERLIN"
click at [245, 70] on div "Scénario clients privés" at bounding box center [222, 69] width 56 height 7
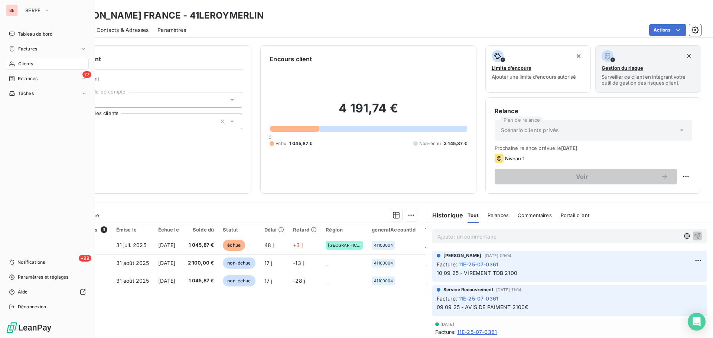
click at [26, 67] on span "Clients" at bounding box center [25, 64] width 15 height 7
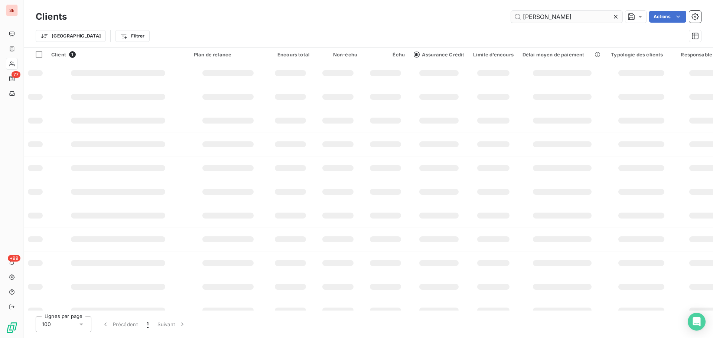
click at [573, 13] on input "LEROY MERLIN" at bounding box center [566, 17] width 111 height 12
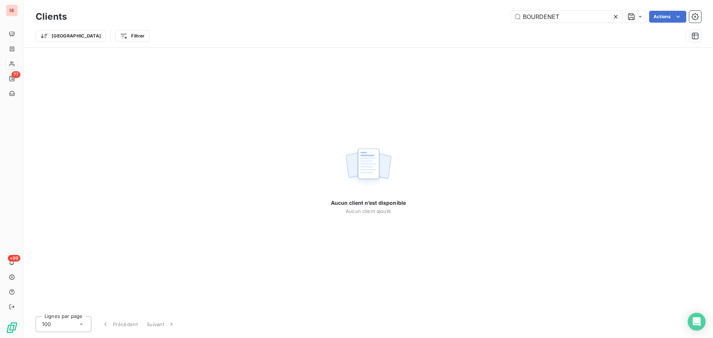
type input "BOURDENET"
click at [614, 13] on div at bounding box center [617, 17] width 10 height 12
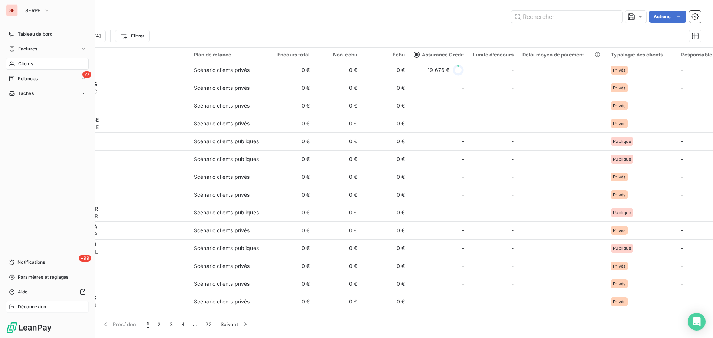
click at [32, 306] on span "Déconnexion" at bounding box center [32, 307] width 29 height 7
